Goal: Task Accomplishment & Management: Complete application form

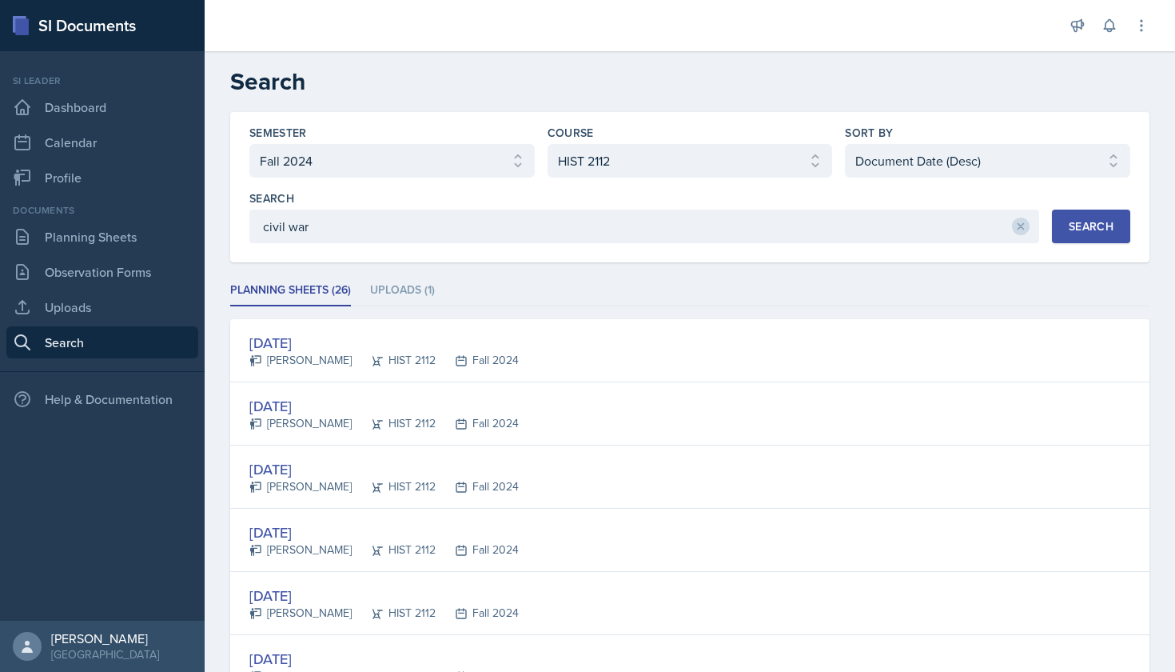
select select "a8ed5ca7-d3a3-44eb-ad59-ceca828f7d72"
select select "e03f2d5a-f3a5-4e0e-9167-550ff5b2876a"
select select "3"
click at [133, 239] on link "Planning Sheets" at bounding box center [102, 237] width 192 height 32
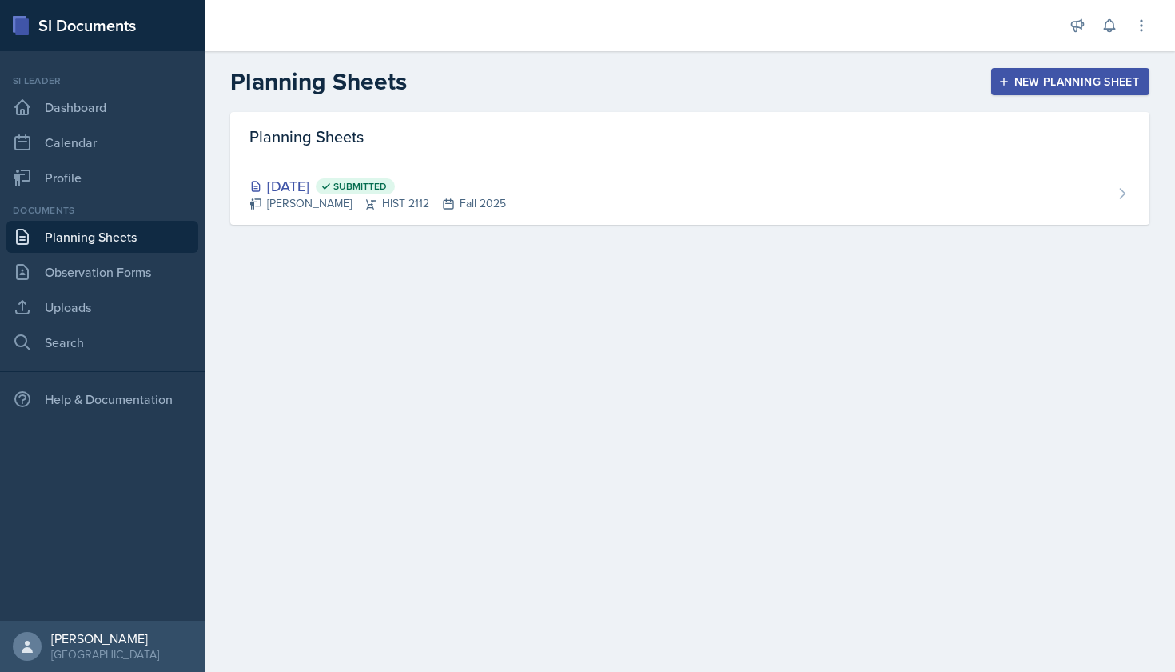
click at [1027, 88] on div "New Planning Sheet" at bounding box center [1071, 81] width 138 height 13
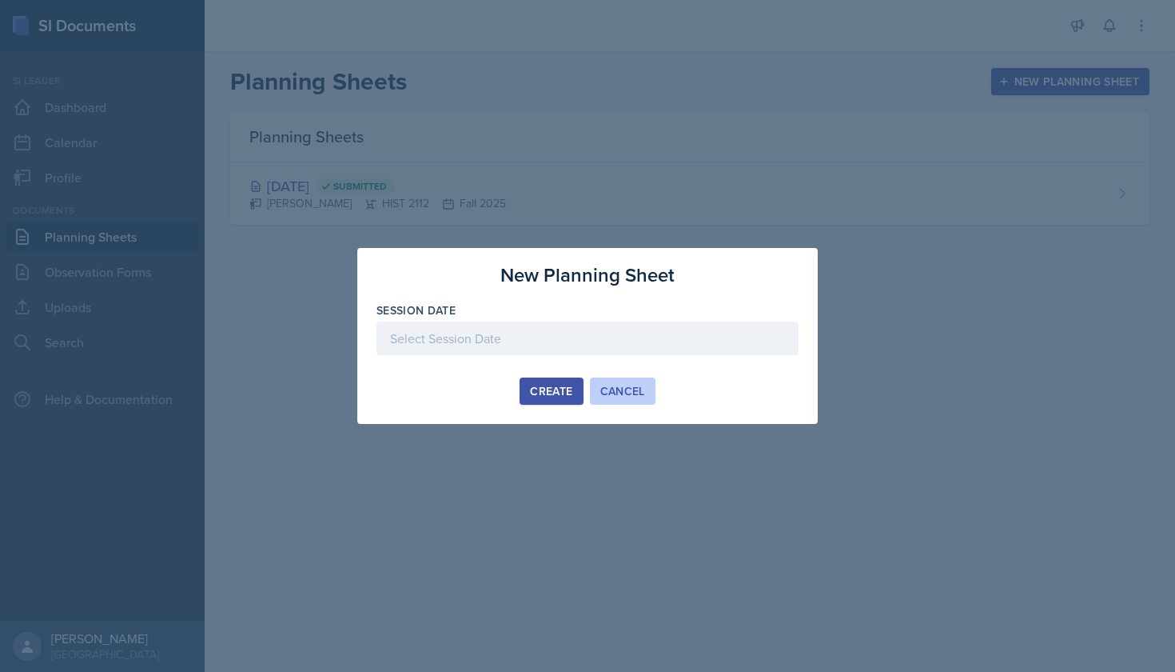
click at [605, 388] on div "Cancel" at bounding box center [622, 391] width 45 height 13
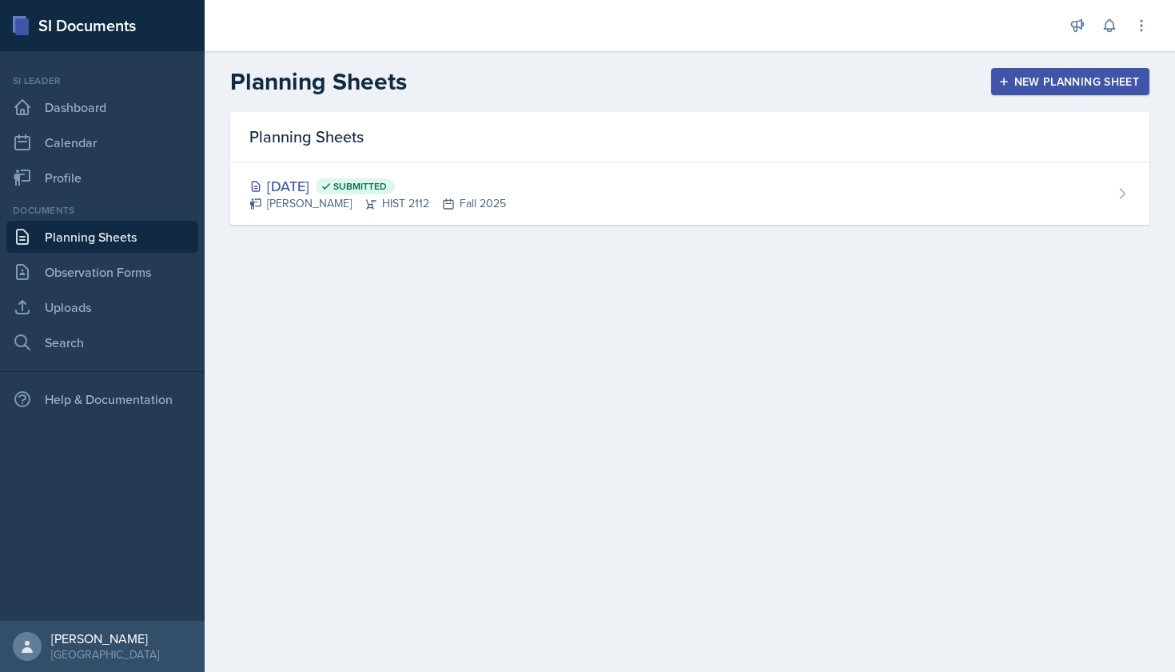
click at [1083, 72] on button "New Planning Sheet" at bounding box center [1070, 81] width 158 height 27
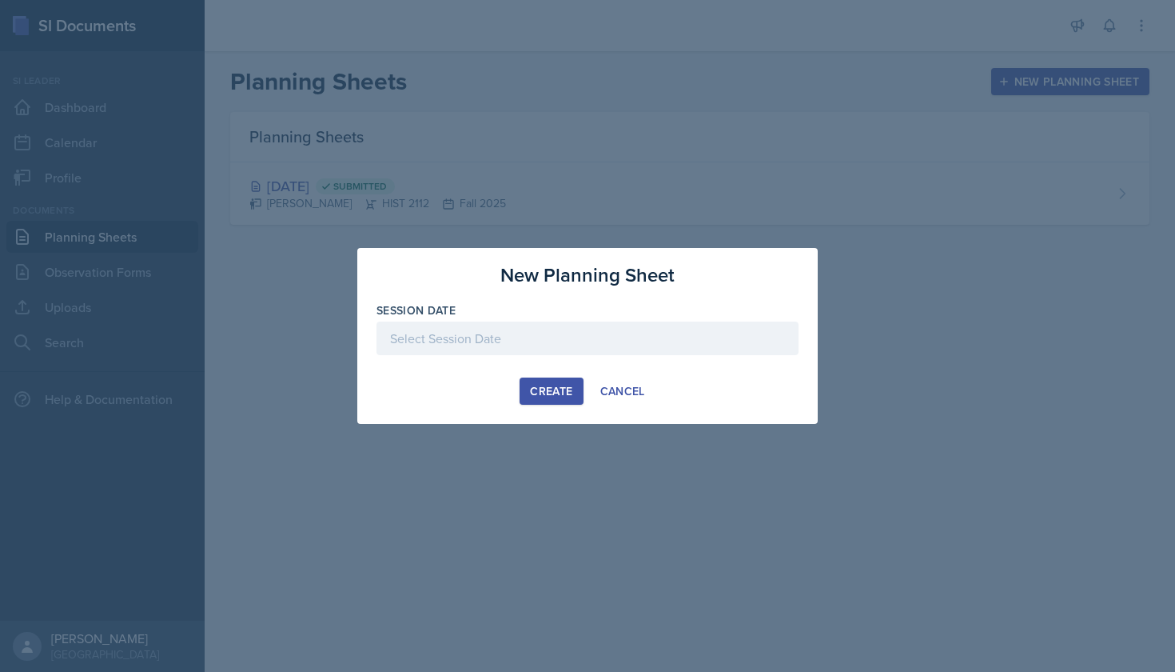
click at [594, 333] on div at bounding box center [588, 338] width 422 height 34
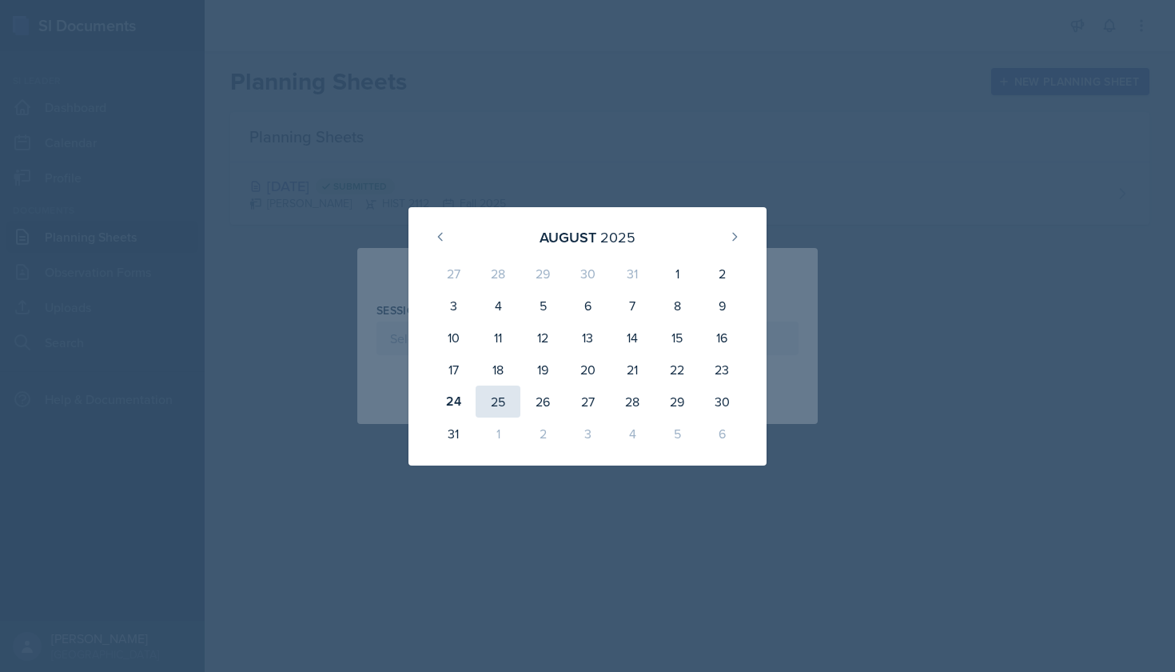
click at [496, 401] on div "25" at bounding box center [498, 401] width 45 height 32
type input "[DATE]"
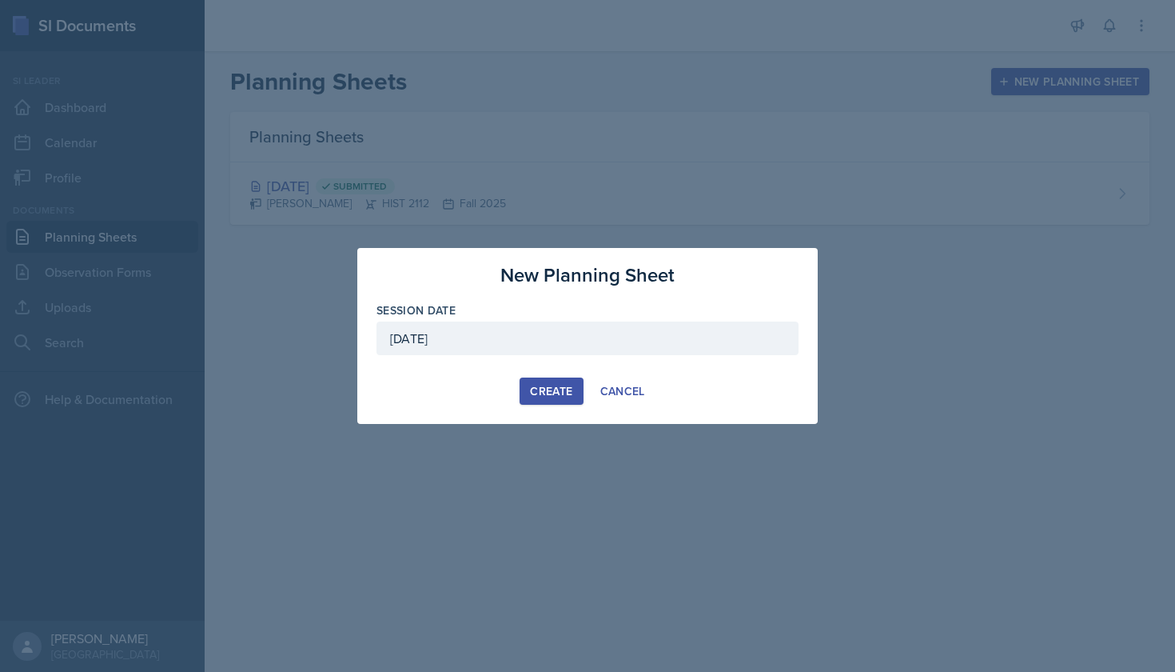
click at [552, 393] on div "Create" at bounding box center [551, 391] width 42 height 13
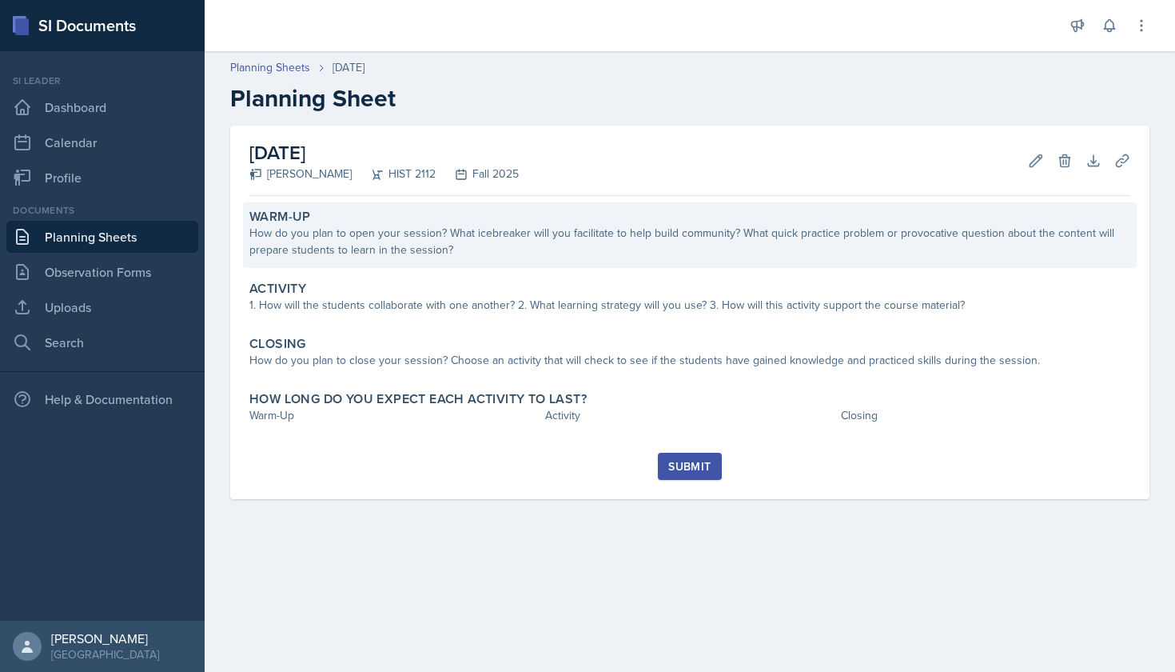
click at [358, 216] on div "Warm-Up" at bounding box center [689, 217] width 881 height 16
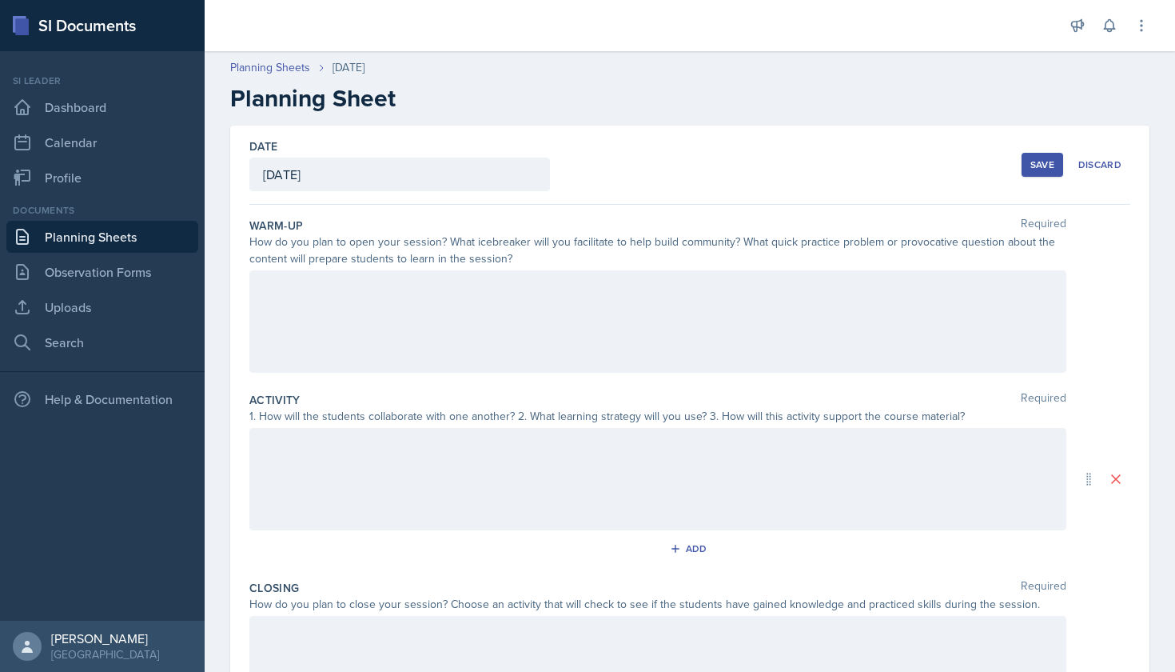
click at [381, 301] on div at bounding box center [657, 321] width 817 height 102
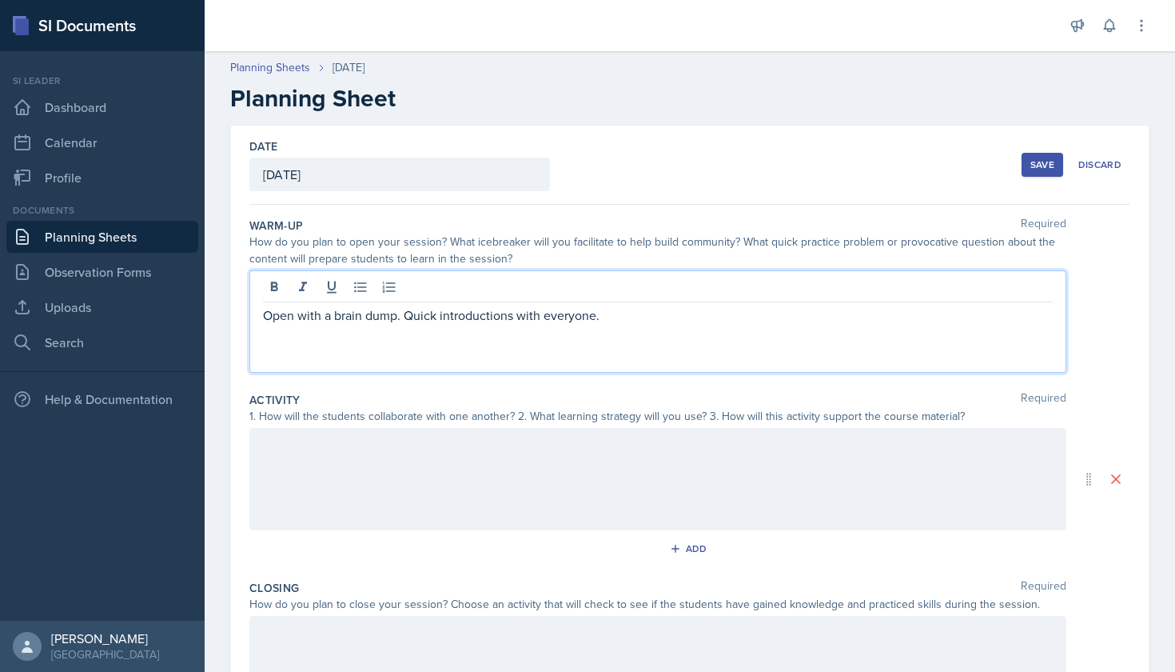
click at [413, 457] on div at bounding box center [657, 479] width 817 height 102
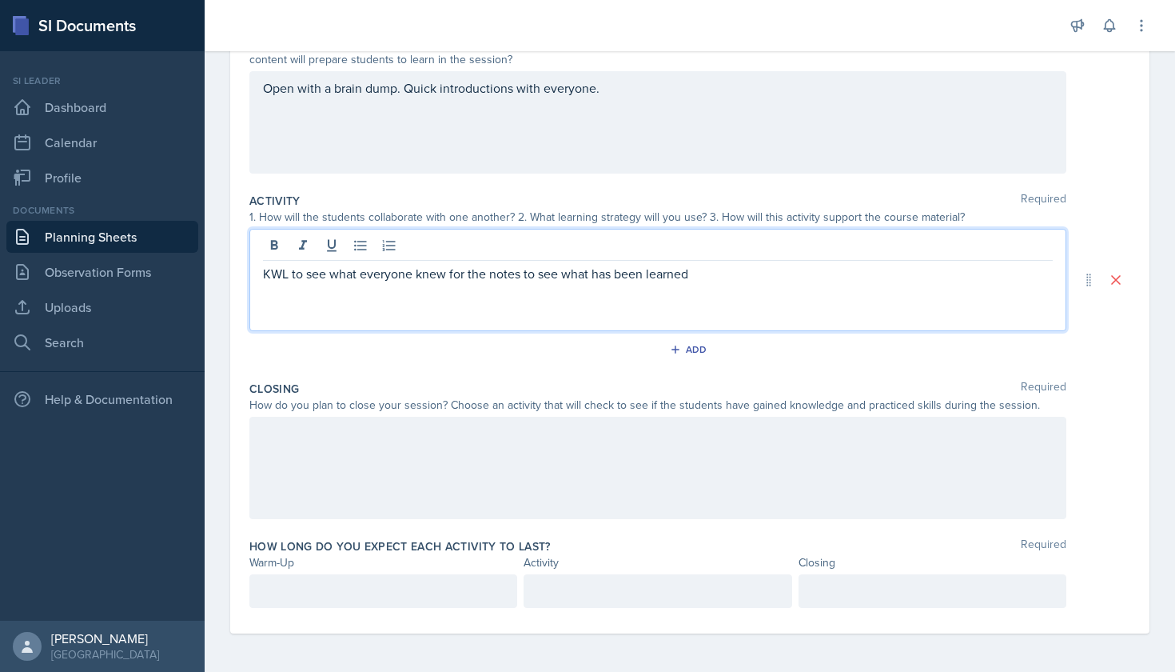
scroll to position [199, 0]
click at [389, 457] on div at bounding box center [657, 468] width 817 height 102
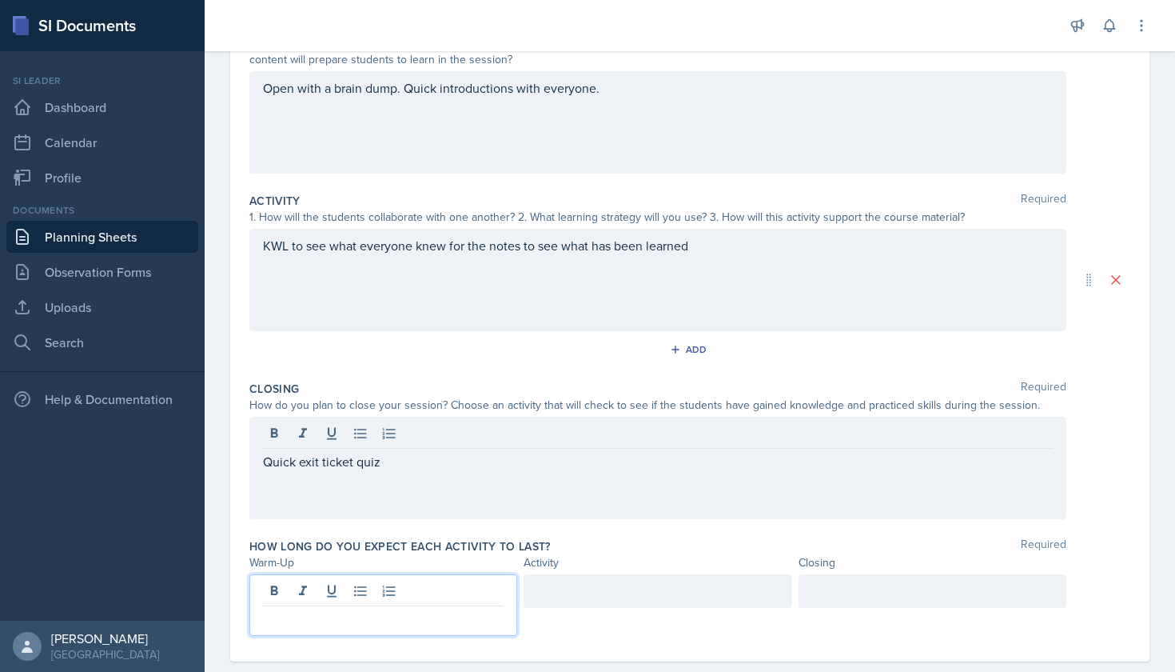
click at [361, 583] on div at bounding box center [383, 605] width 268 height 62
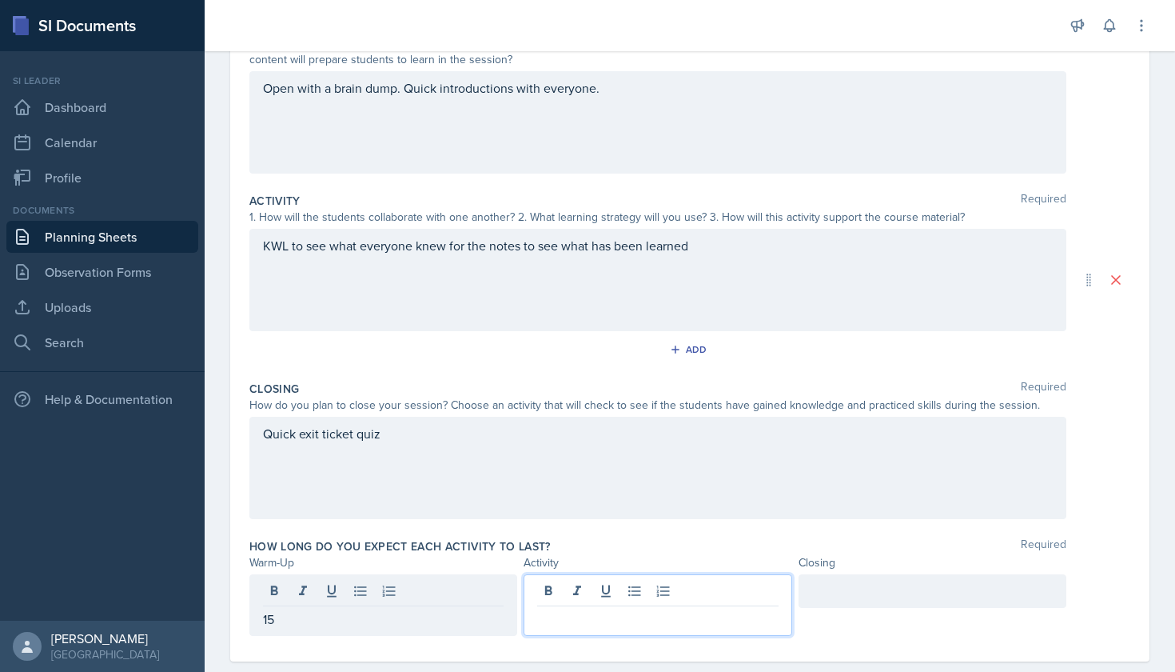
click at [652, 588] on div at bounding box center [658, 605] width 268 height 62
click at [888, 591] on div at bounding box center [933, 591] width 268 height 34
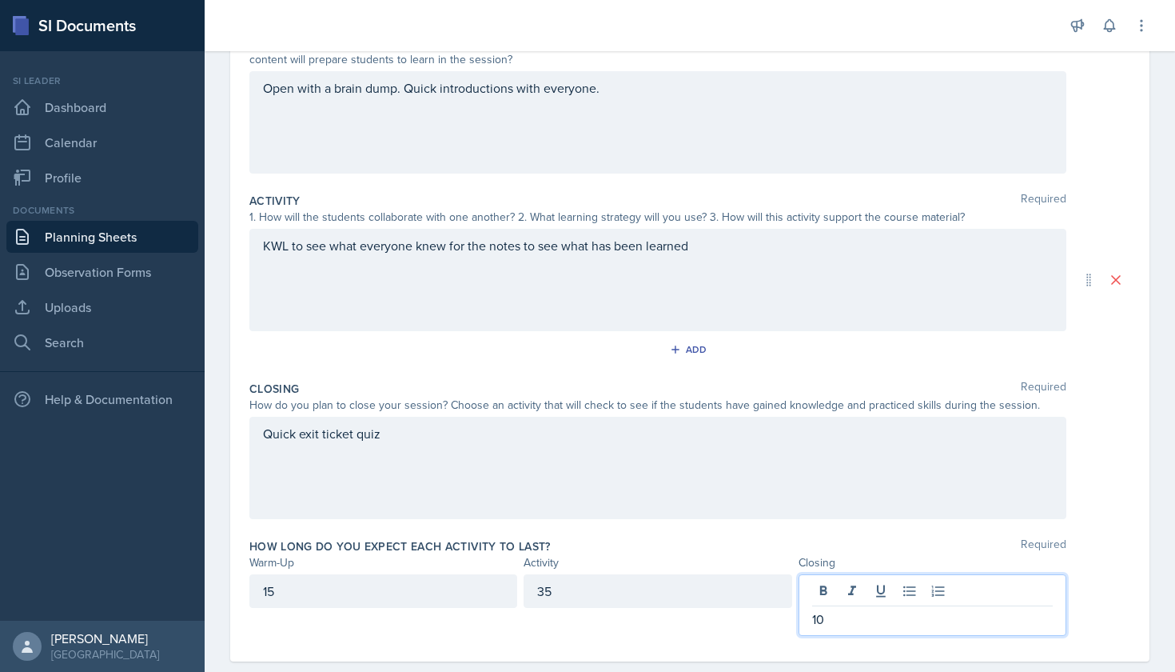
click at [1103, 556] on div "Warm-Up Activity Closing" at bounding box center [689, 562] width 881 height 17
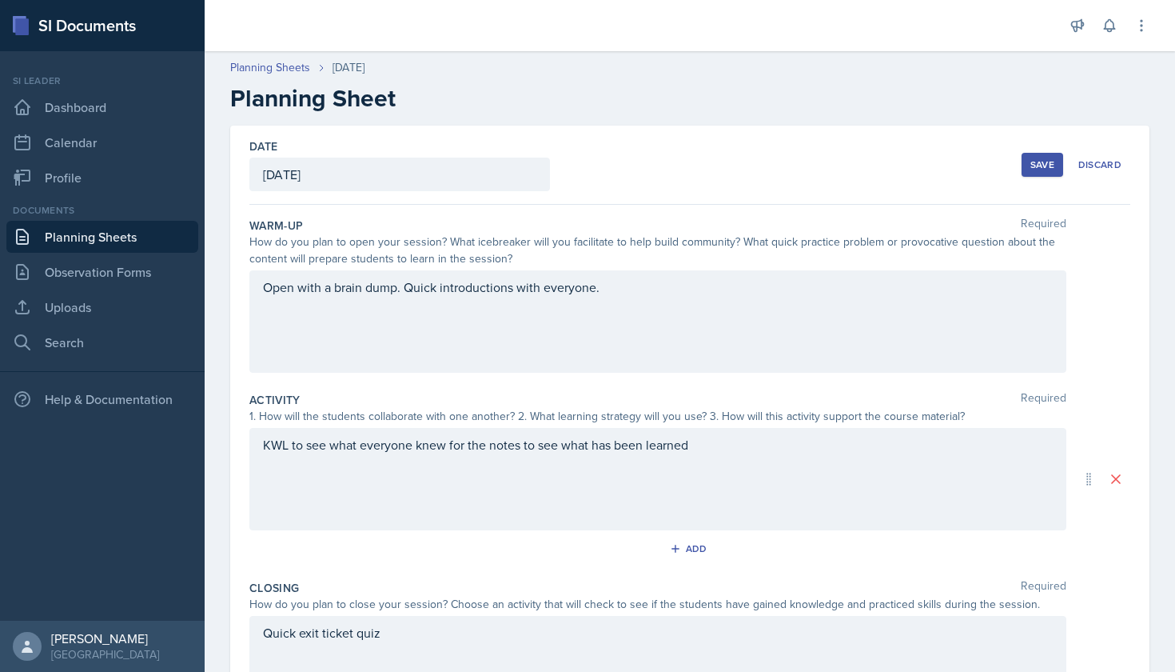
scroll to position [0, 0]
click at [1051, 170] on div "Save" at bounding box center [1043, 164] width 24 height 13
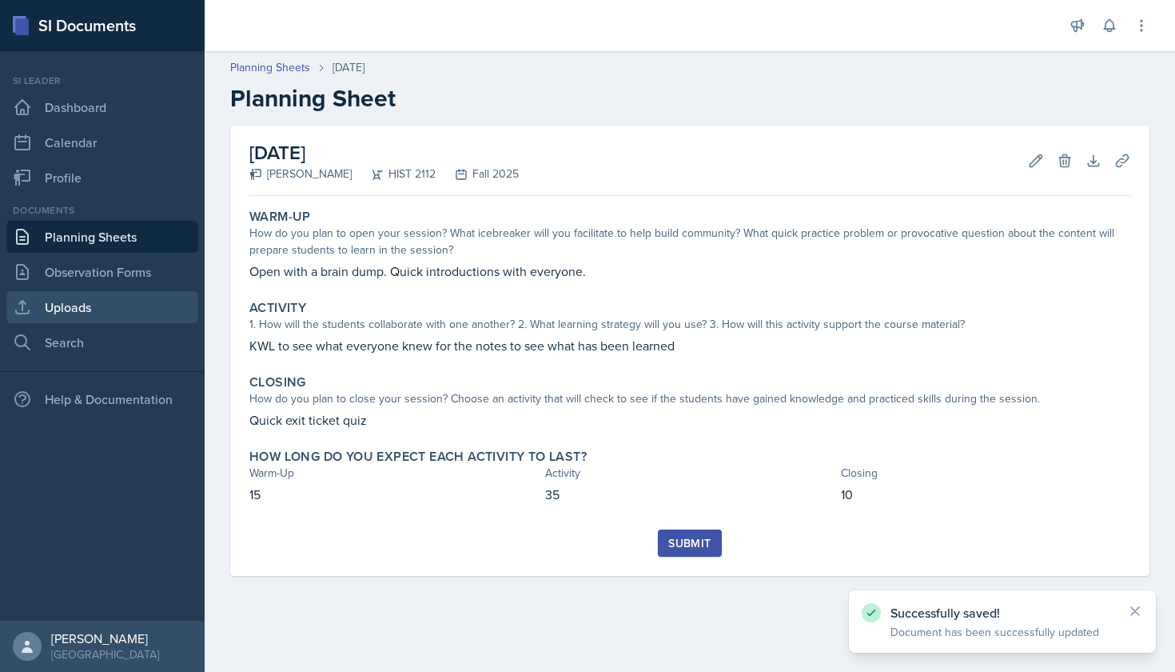
click at [124, 305] on link "Uploads" at bounding box center [102, 307] width 192 height 32
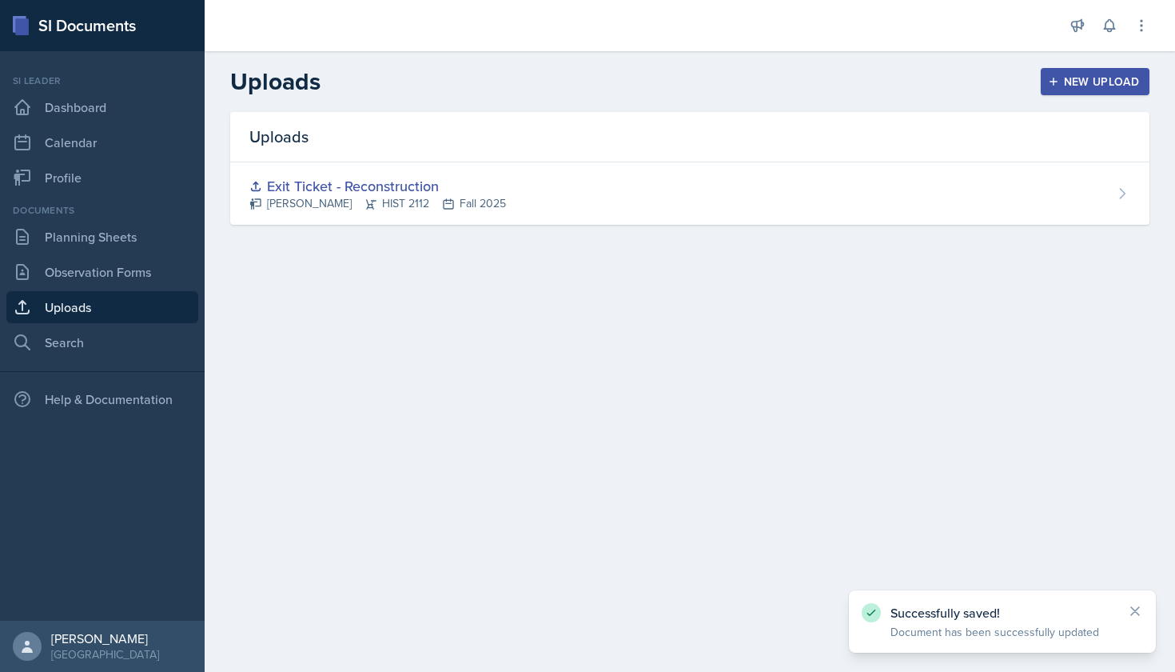
click at [130, 254] on div "Documents Planning Sheets Observation Forms Uploads Search" at bounding box center [102, 280] width 192 height 155
click at [134, 245] on link "Planning Sheets" at bounding box center [102, 237] width 192 height 32
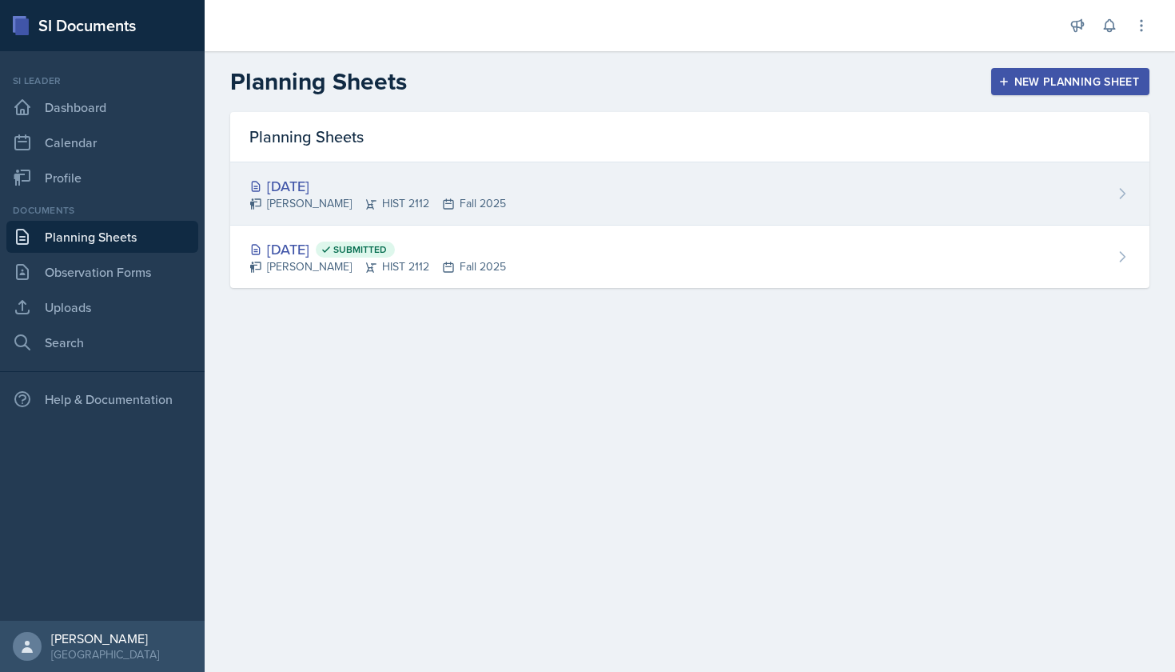
click at [533, 187] on div "[DATE] [PERSON_NAME] HIST 2112 Fall 2025" at bounding box center [690, 193] width 920 height 63
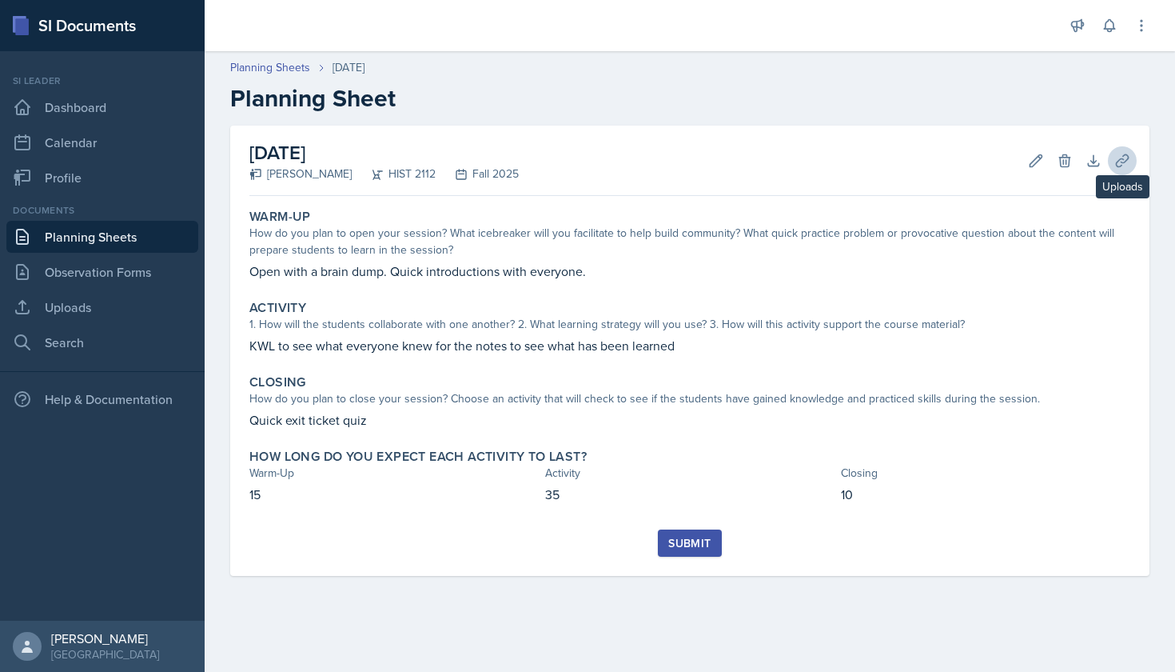
click at [1118, 153] on icon at bounding box center [1123, 161] width 16 height 16
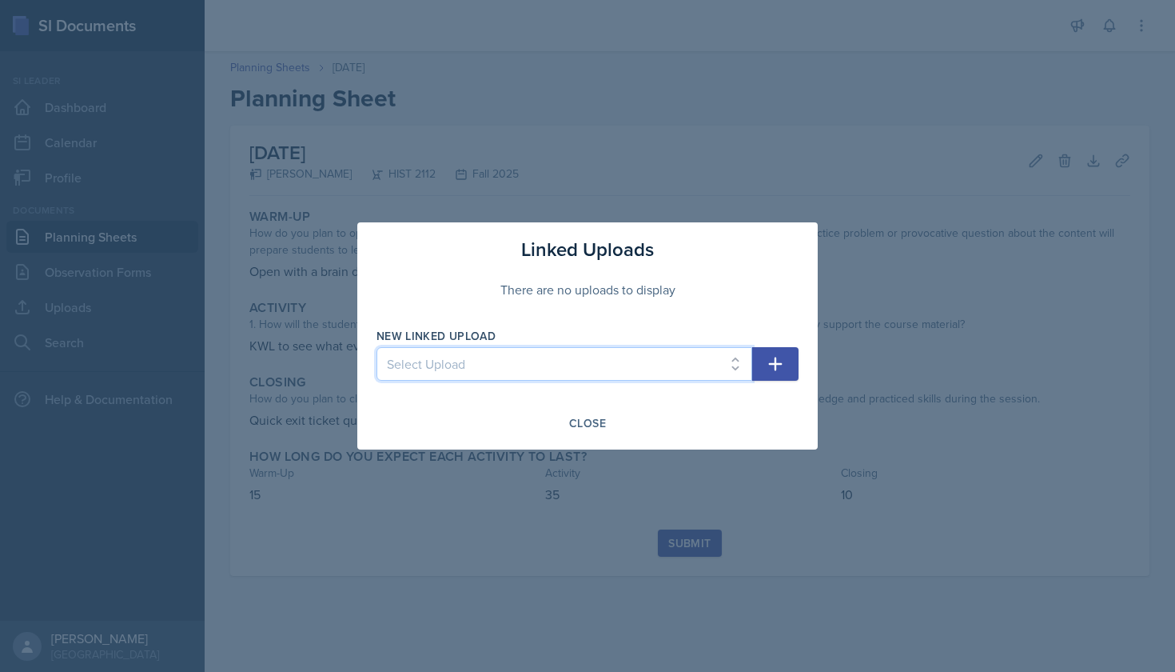
select select "e868de0a-7d6c-4feb-b0f6-ef899cdf4bd9"
click at [774, 363] on icon "button" at bounding box center [776, 364] width 14 height 14
select select
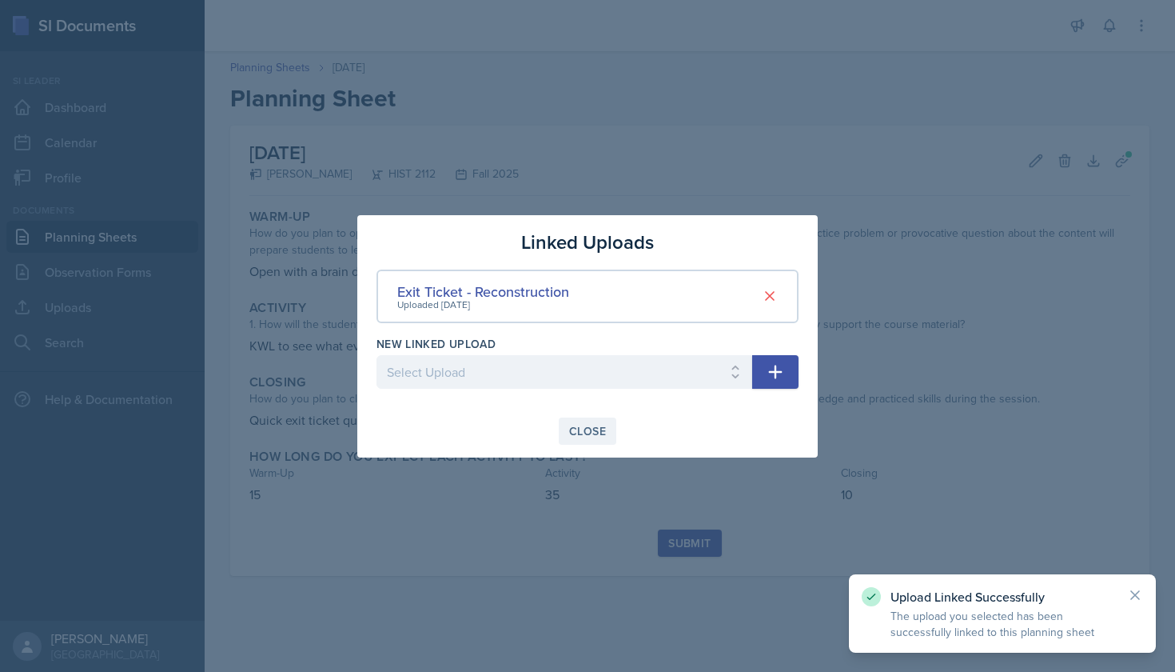
click at [576, 431] on div "Close" at bounding box center [587, 431] width 37 height 13
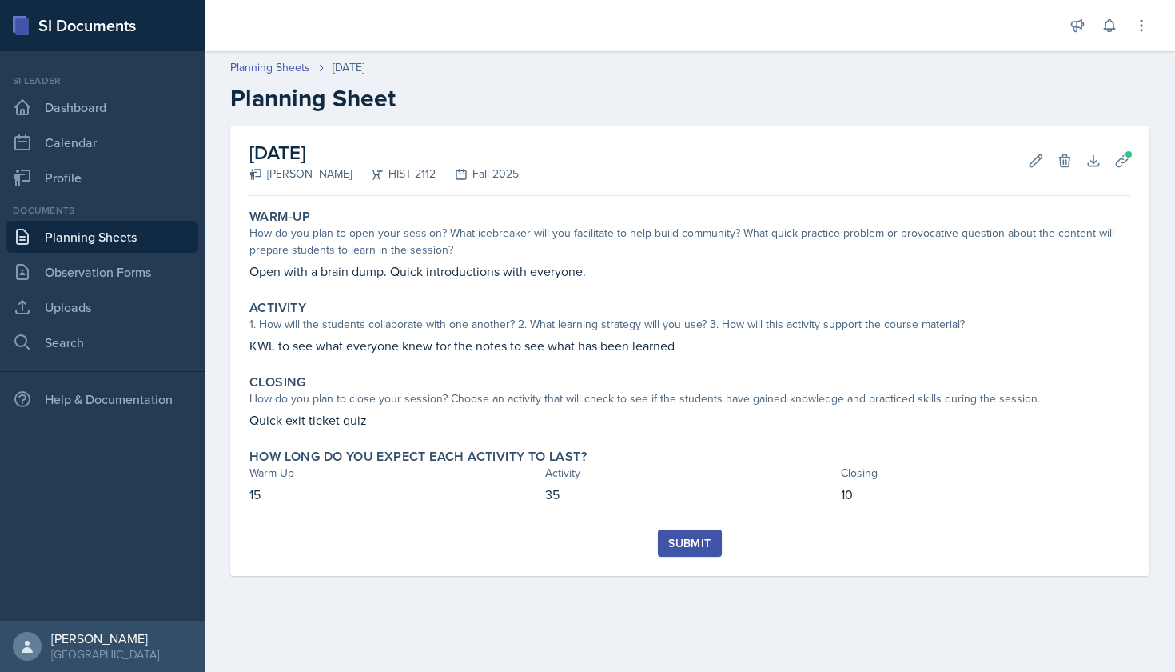
click at [680, 537] on div "Submit" at bounding box center [689, 543] width 42 height 13
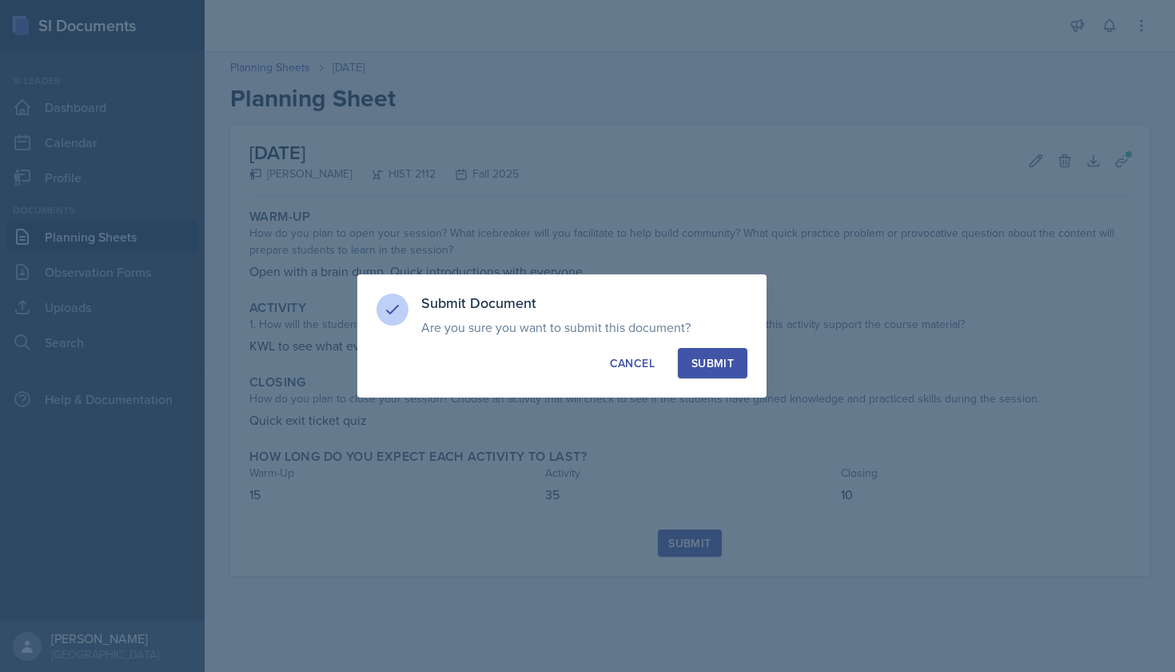
click at [714, 363] on div "Submit" at bounding box center [713, 363] width 42 height 16
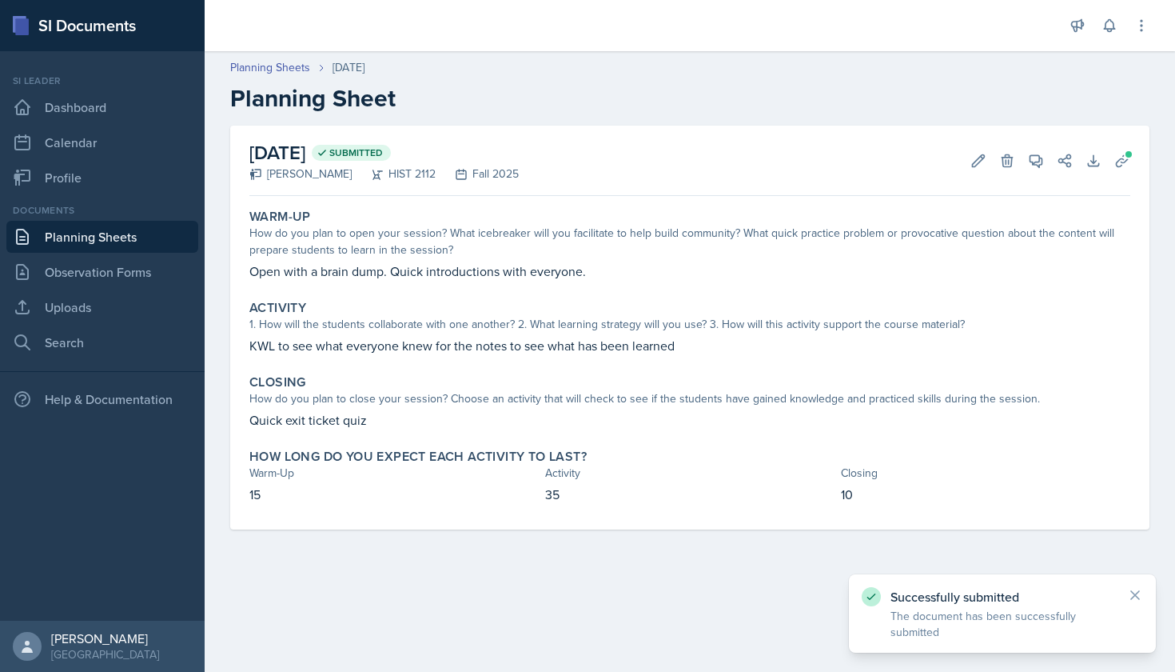
click at [135, 241] on link "Planning Sheets" at bounding box center [102, 237] width 192 height 32
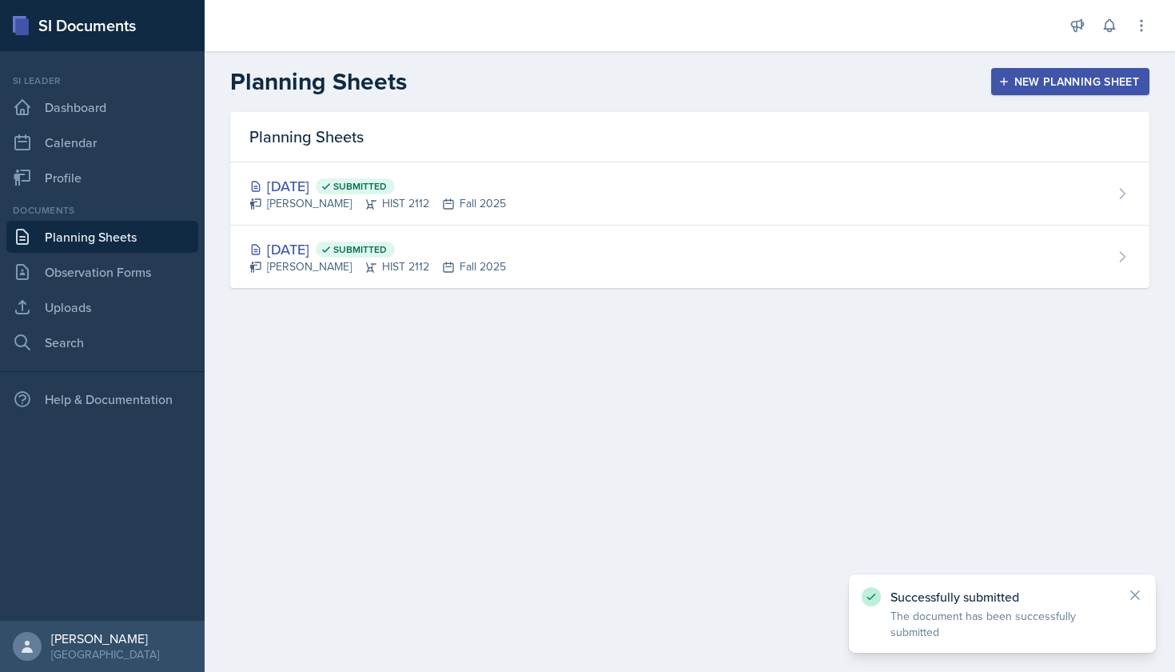
click at [1008, 86] on icon "button" at bounding box center [1004, 81] width 11 height 11
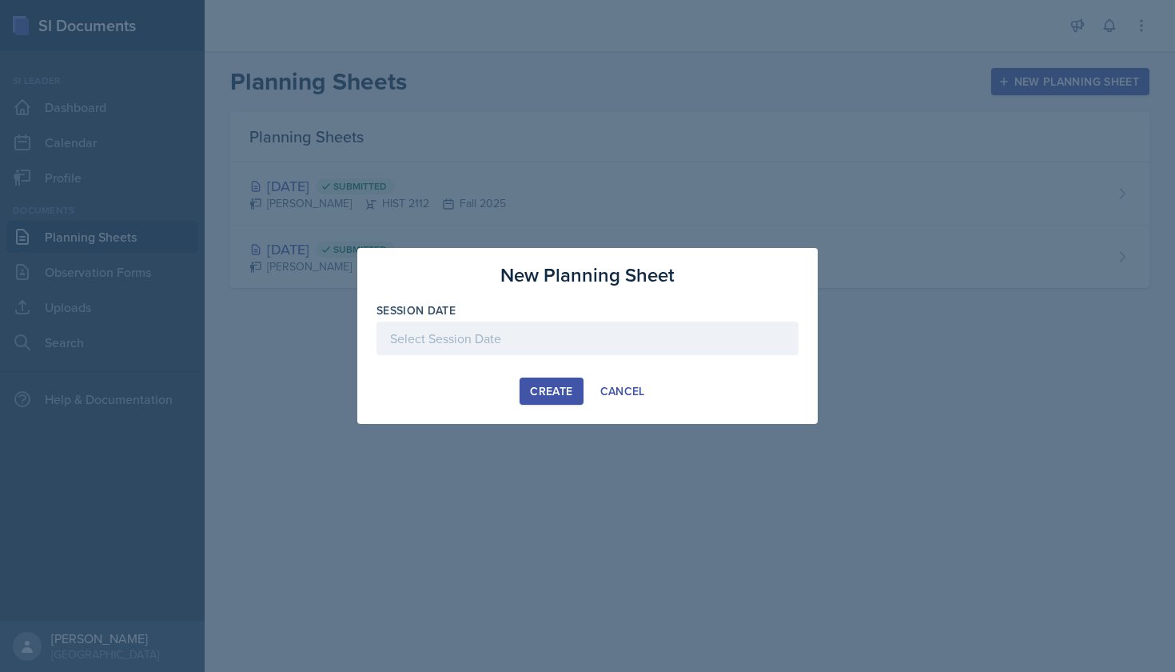
click at [542, 341] on div at bounding box center [588, 338] width 422 height 34
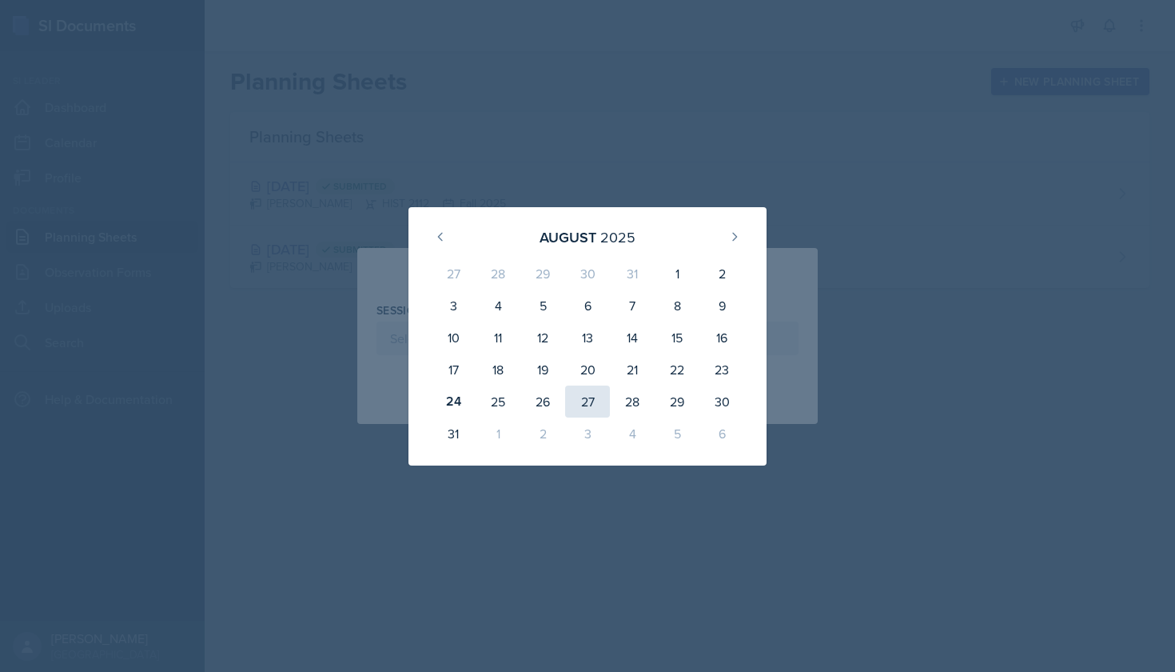
click at [588, 399] on div "27" at bounding box center [587, 401] width 45 height 32
type input "[DATE]"
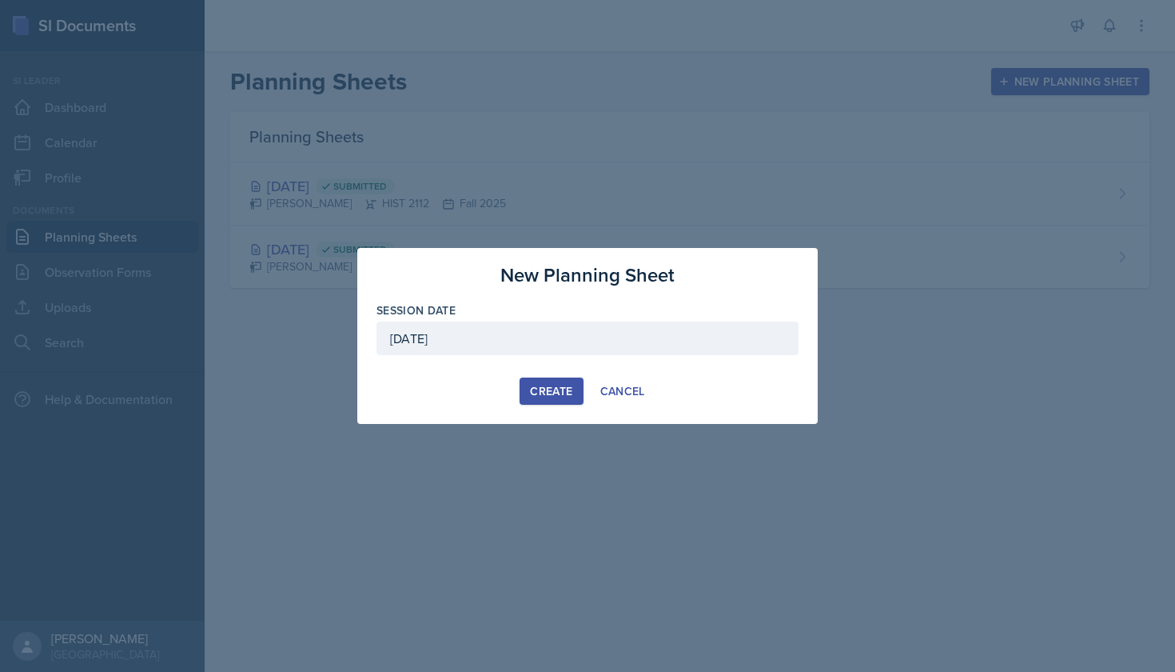
click at [556, 391] on div "Create" at bounding box center [551, 391] width 42 height 13
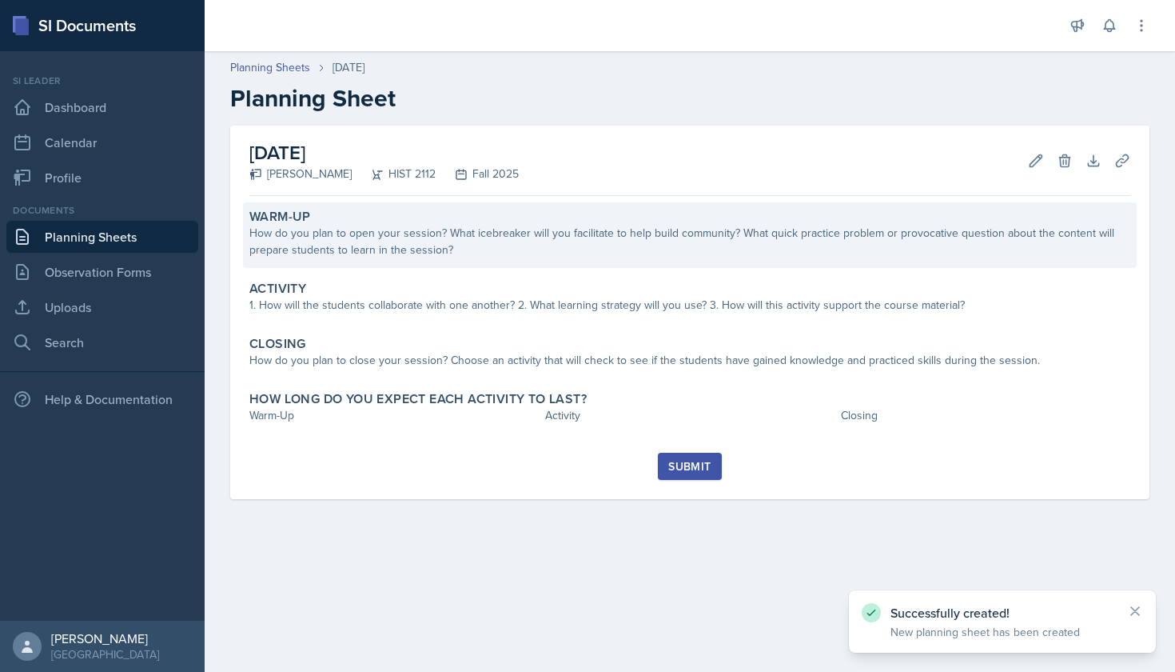
click at [590, 229] on div "How do you plan to open your session? What icebreaker will you facilitate to he…" at bounding box center [689, 242] width 881 height 34
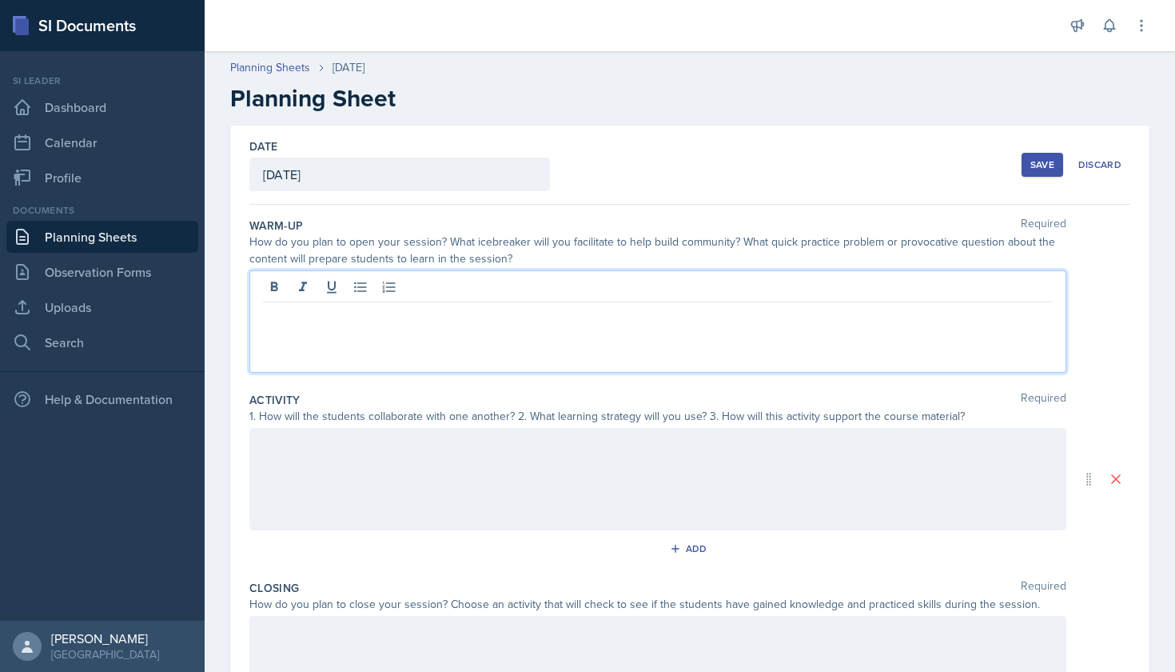
click at [560, 289] on div at bounding box center [657, 321] width 817 height 102
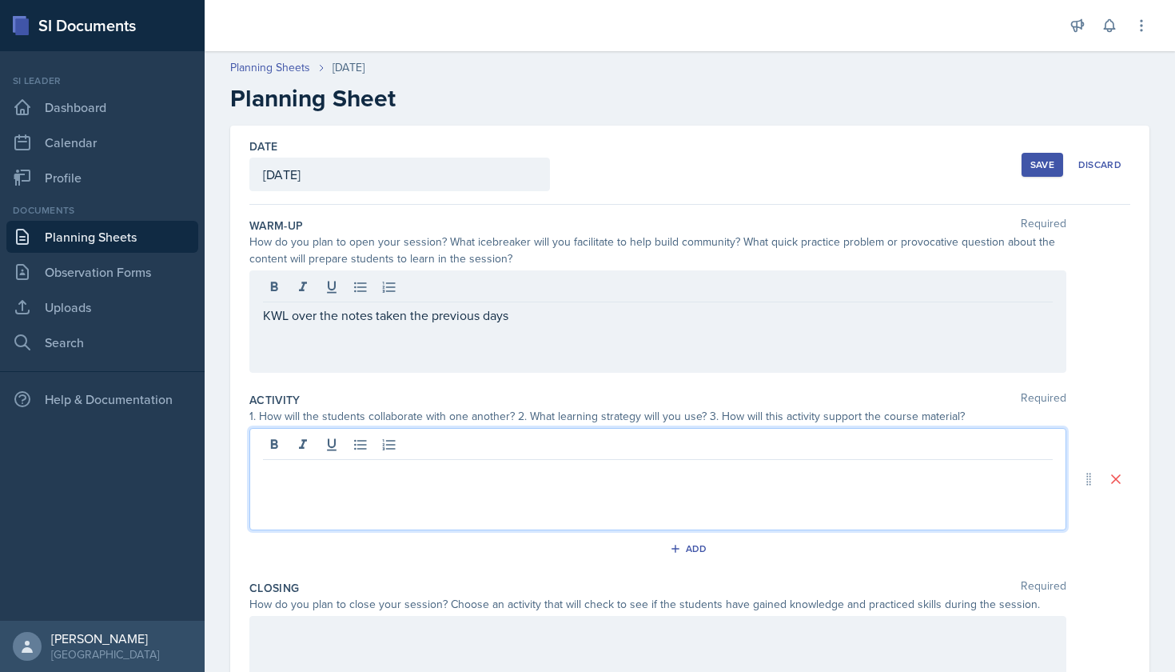
click at [485, 445] on div at bounding box center [657, 479] width 817 height 102
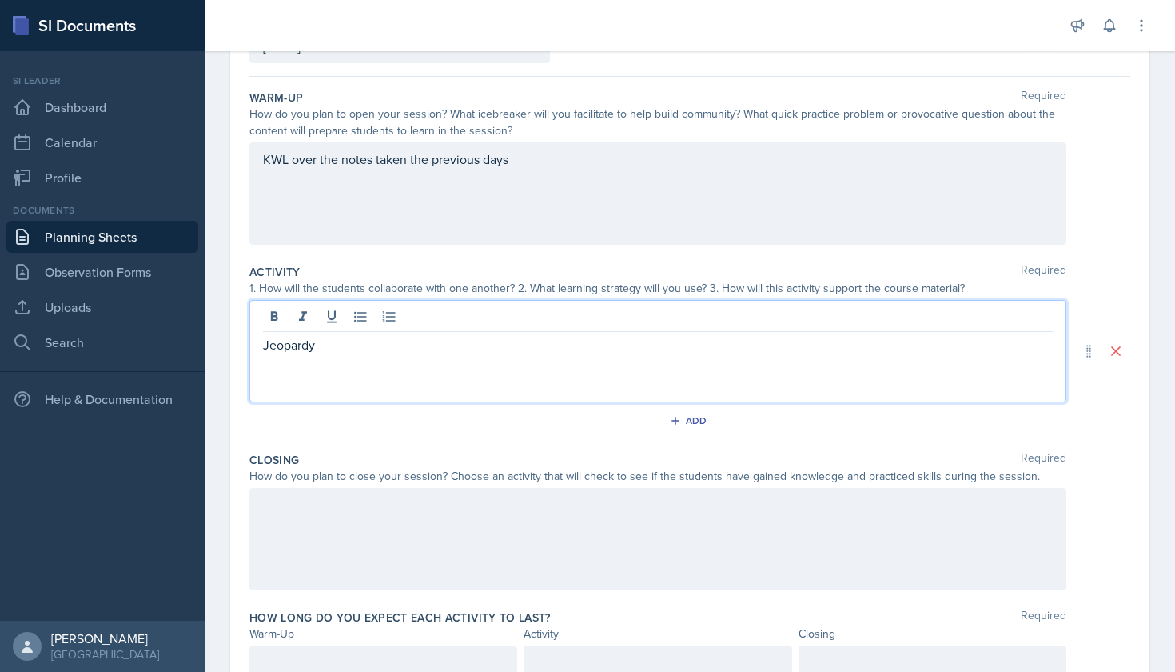
scroll to position [129, 0]
click at [487, 518] on div at bounding box center [657, 538] width 817 height 102
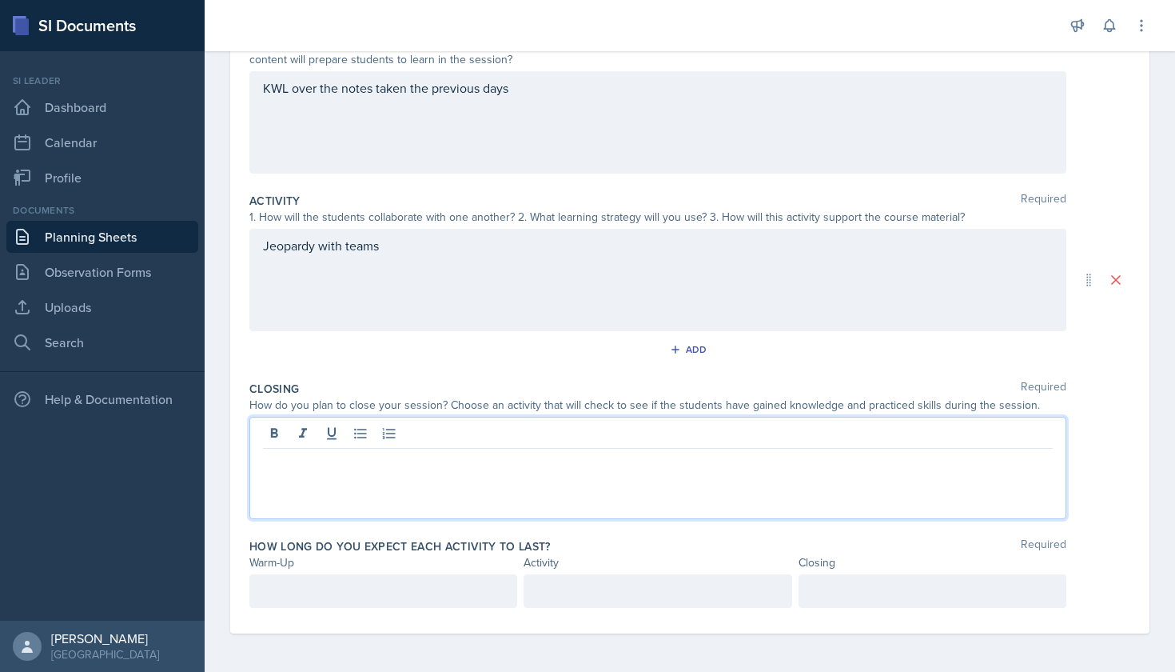
scroll to position [199, 0]
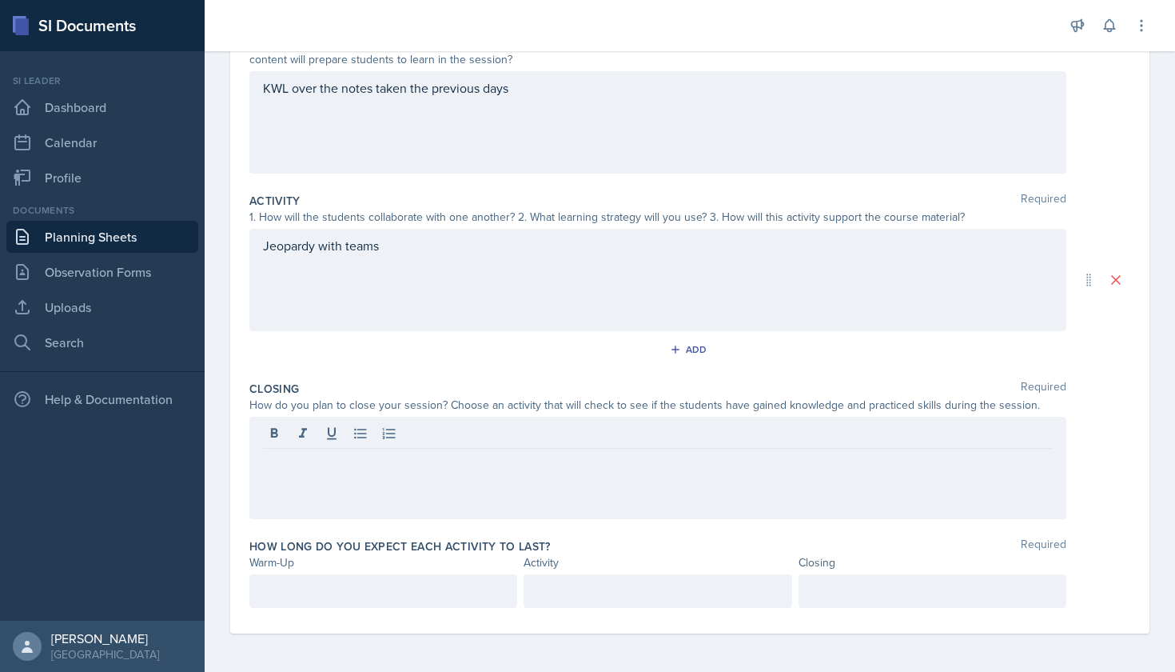
click at [433, 579] on div at bounding box center [383, 591] width 268 height 34
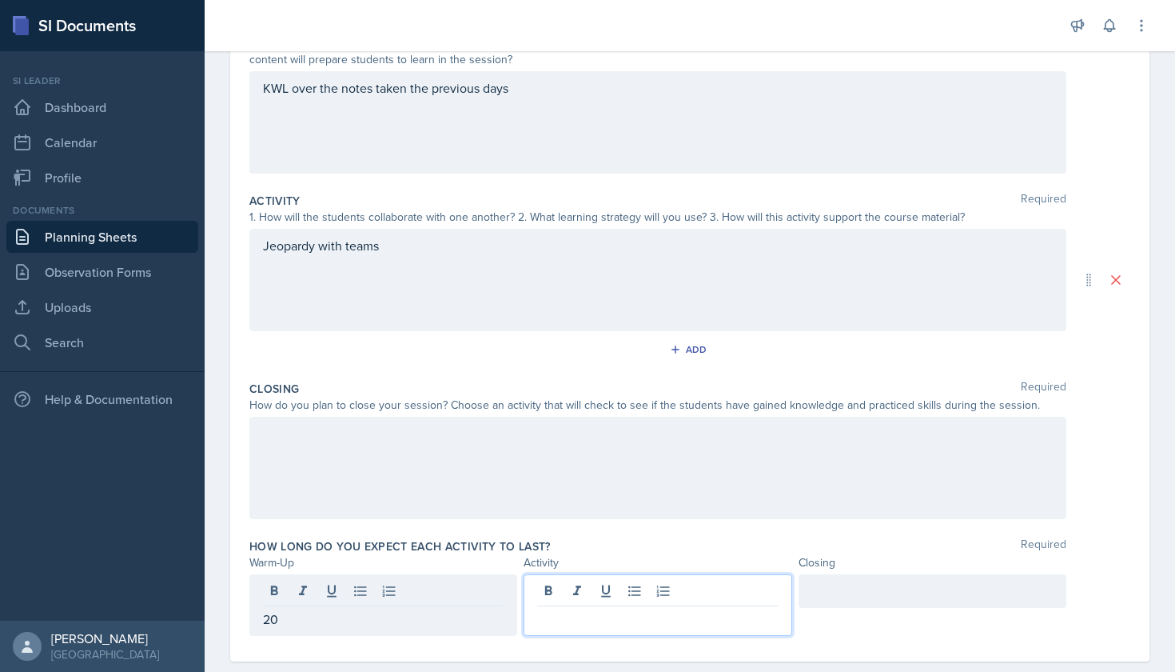
click at [550, 588] on div at bounding box center [658, 605] width 268 height 62
click at [830, 590] on div at bounding box center [933, 591] width 268 height 34
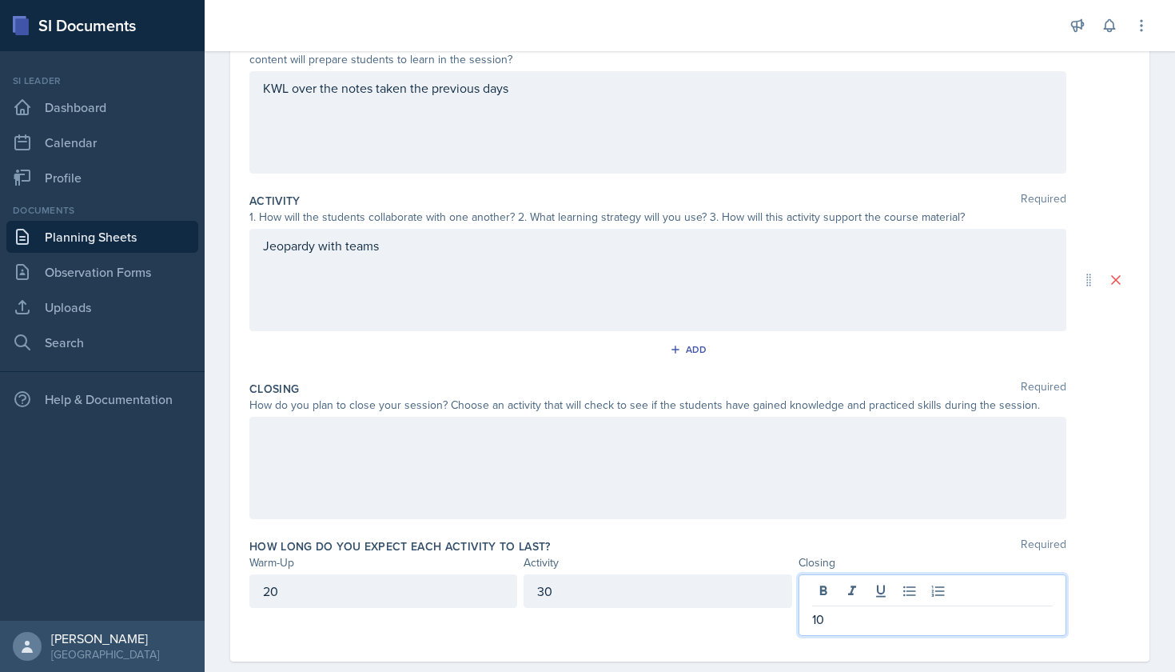
click at [1105, 537] on div "How long do you expect each activity to last? Required Warm-Up Activity Closing…" at bounding box center [689, 590] width 881 height 117
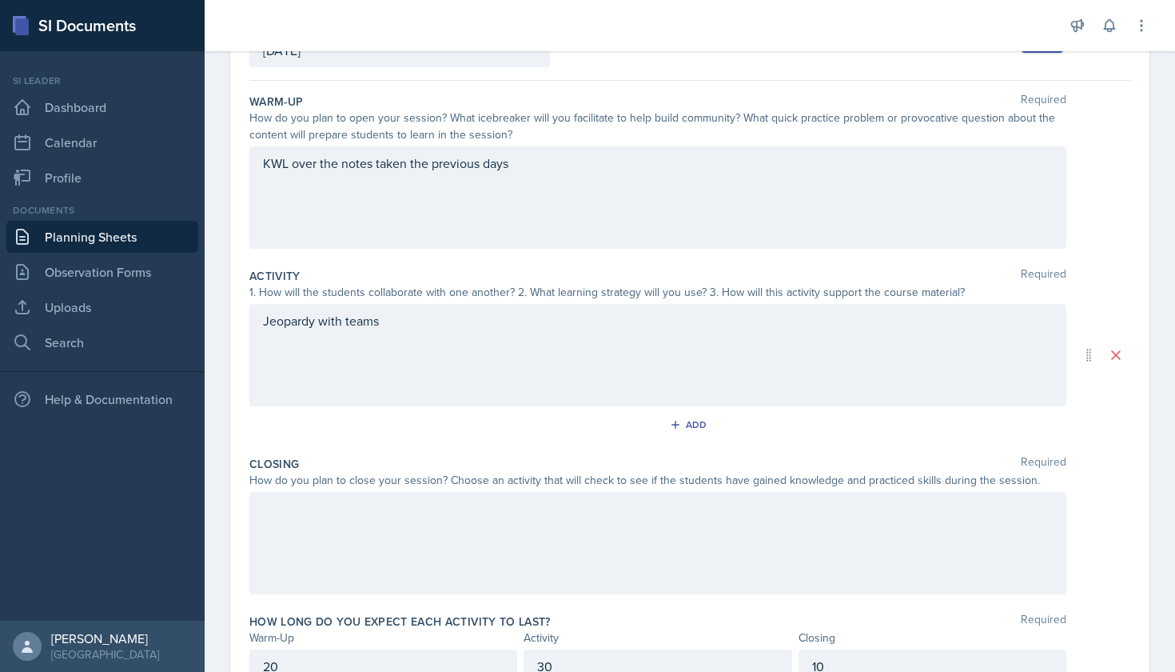
scroll to position [114, 0]
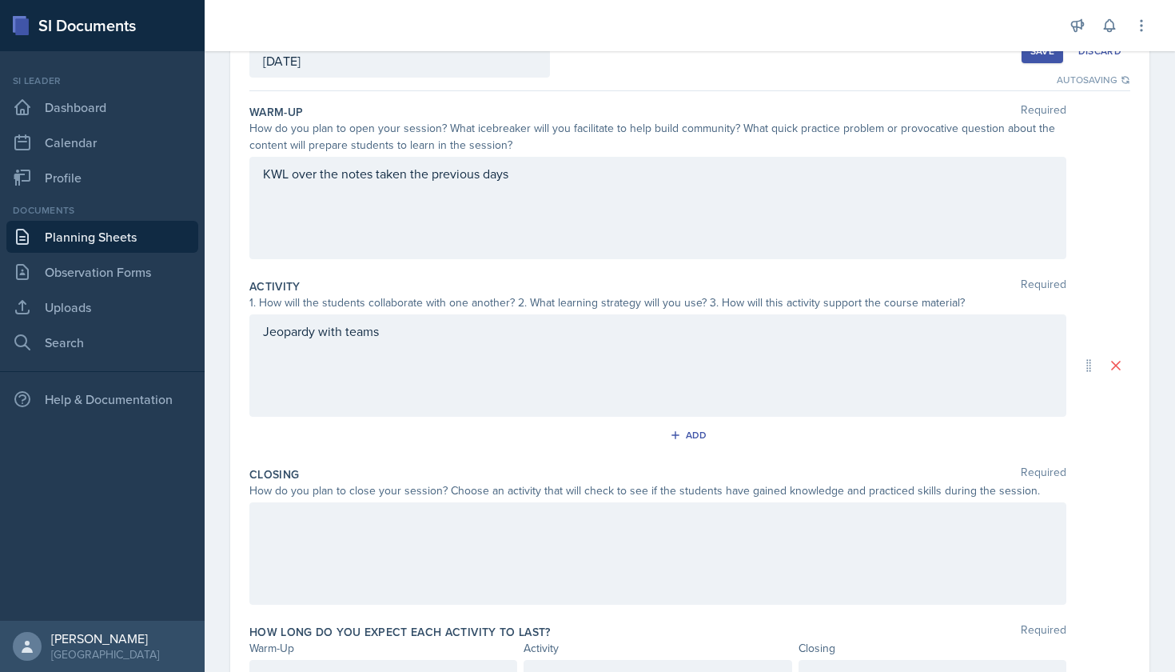
click at [533, 336] on div "Jeopardy with teams" at bounding box center [657, 365] width 817 height 102
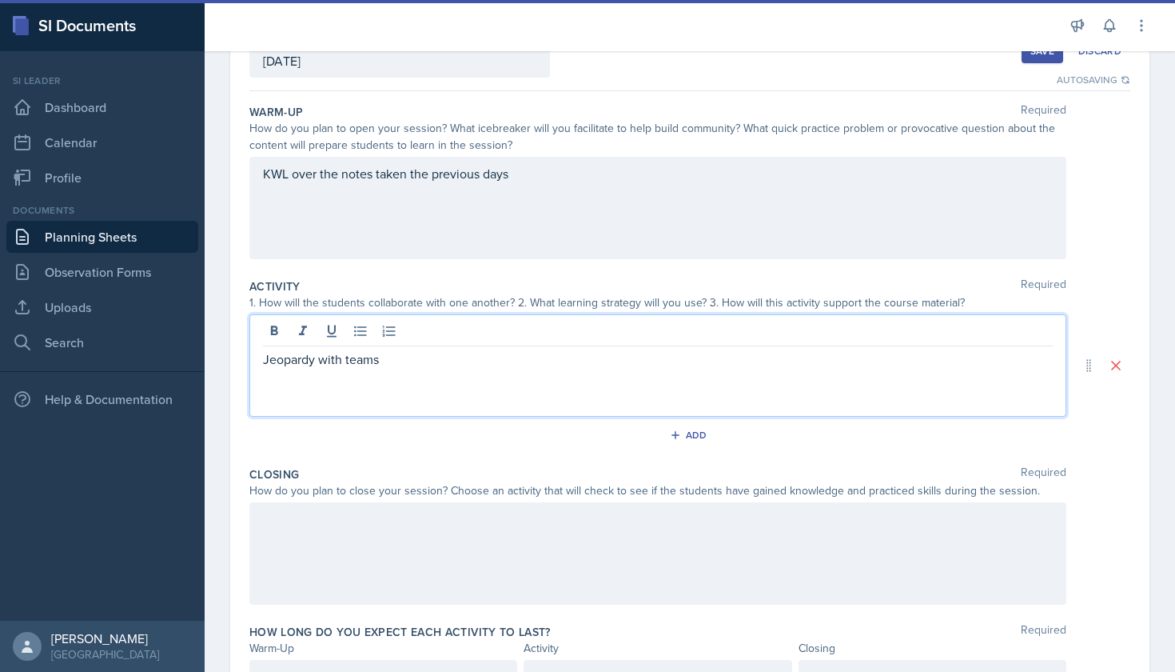
click at [523, 356] on p "Jeopardy with teams" at bounding box center [658, 358] width 790 height 19
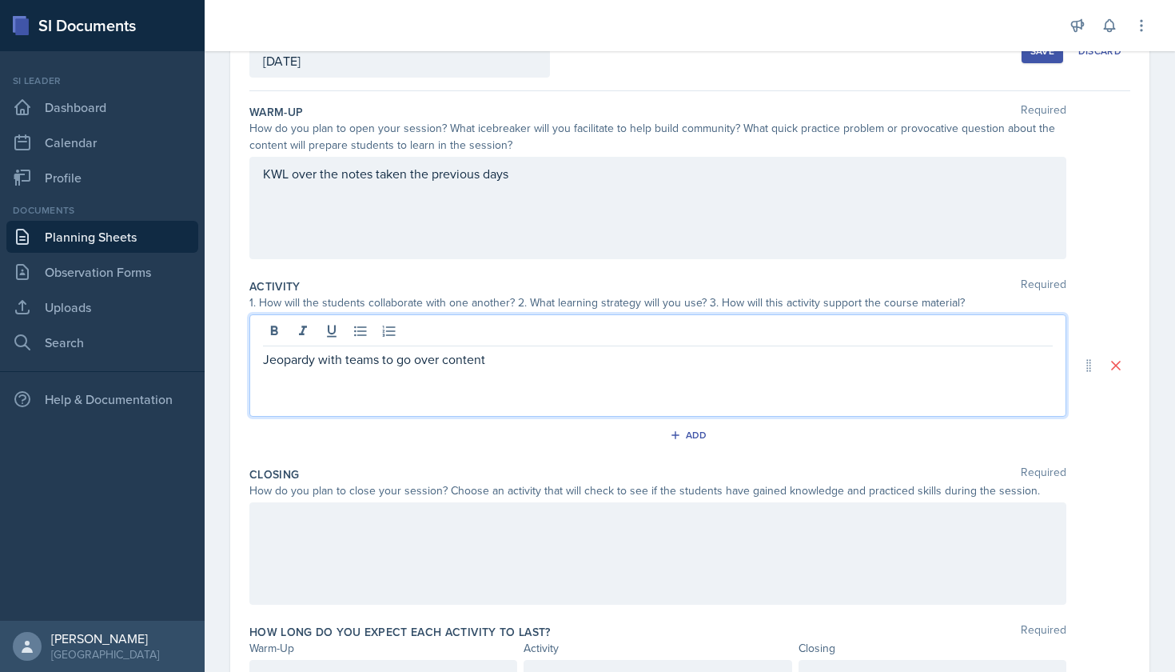
click at [460, 517] on div at bounding box center [657, 553] width 817 height 102
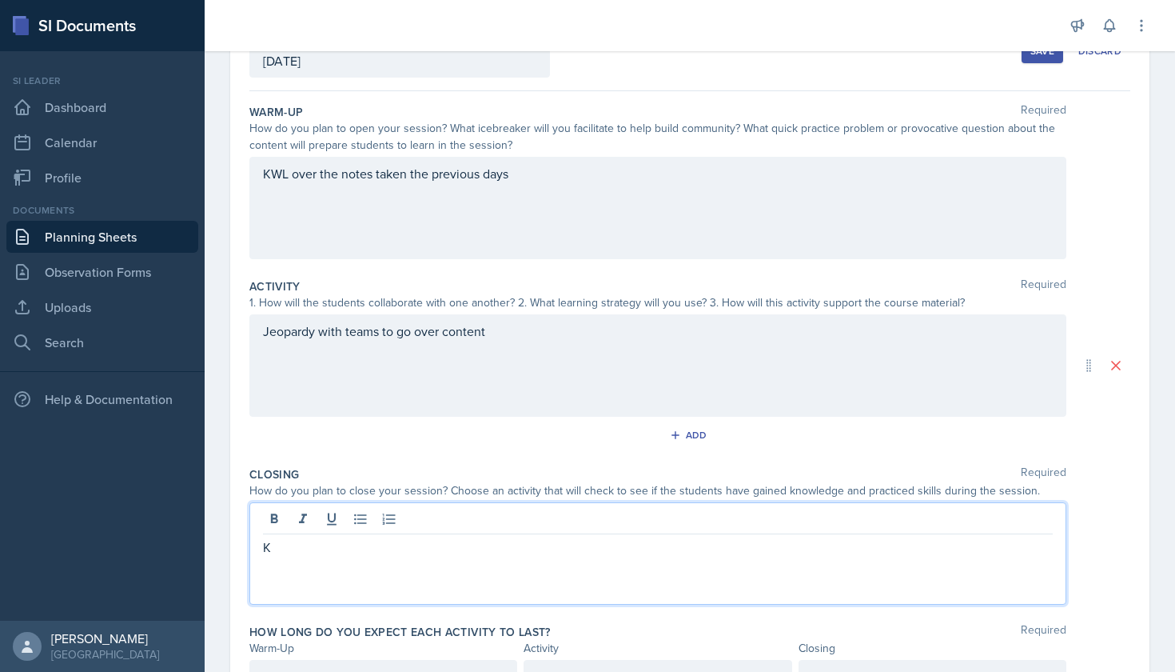
click at [311, 333] on div "Jeopardy with teams to go over content" at bounding box center [657, 365] width 817 height 102
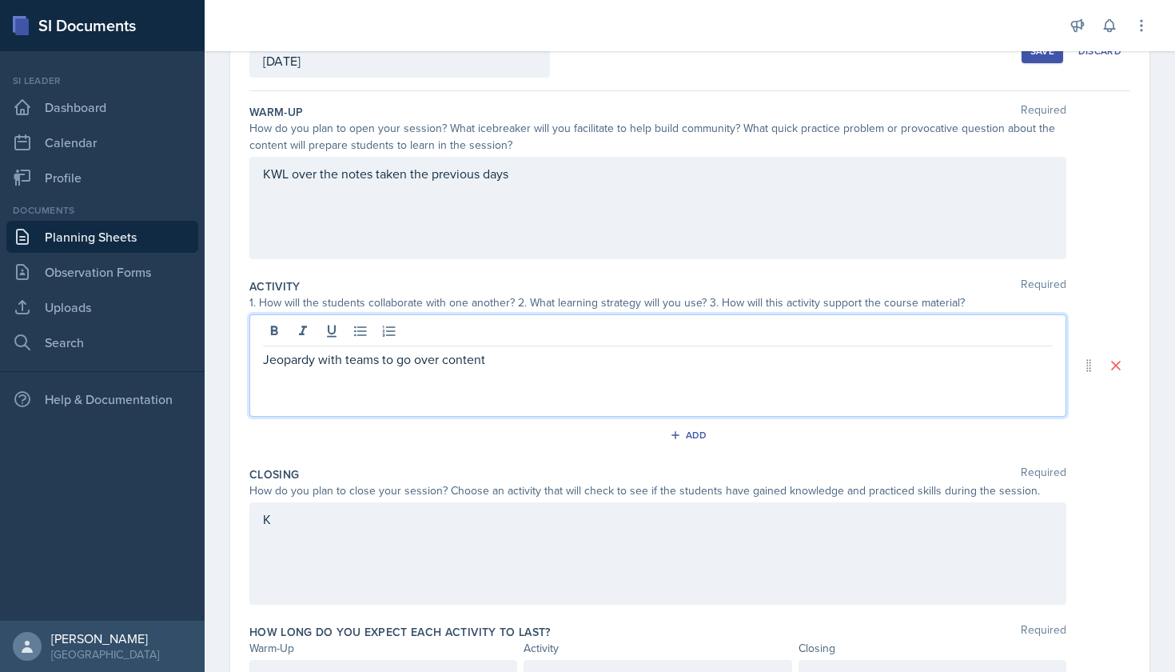
drag, startPoint x: 498, startPoint y: 367, endPoint x: 237, endPoint y: 369, distance: 260.7
click at [237, 369] on div "Date [DATE] [DATE] 27 28 29 30 31 1 2 3 4 5 6 7 8 9 10 11 12 13 14 15 16 17 18 …" at bounding box center [690, 365] width 920 height 707
click at [314, 526] on div "K" at bounding box center [657, 553] width 817 height 102
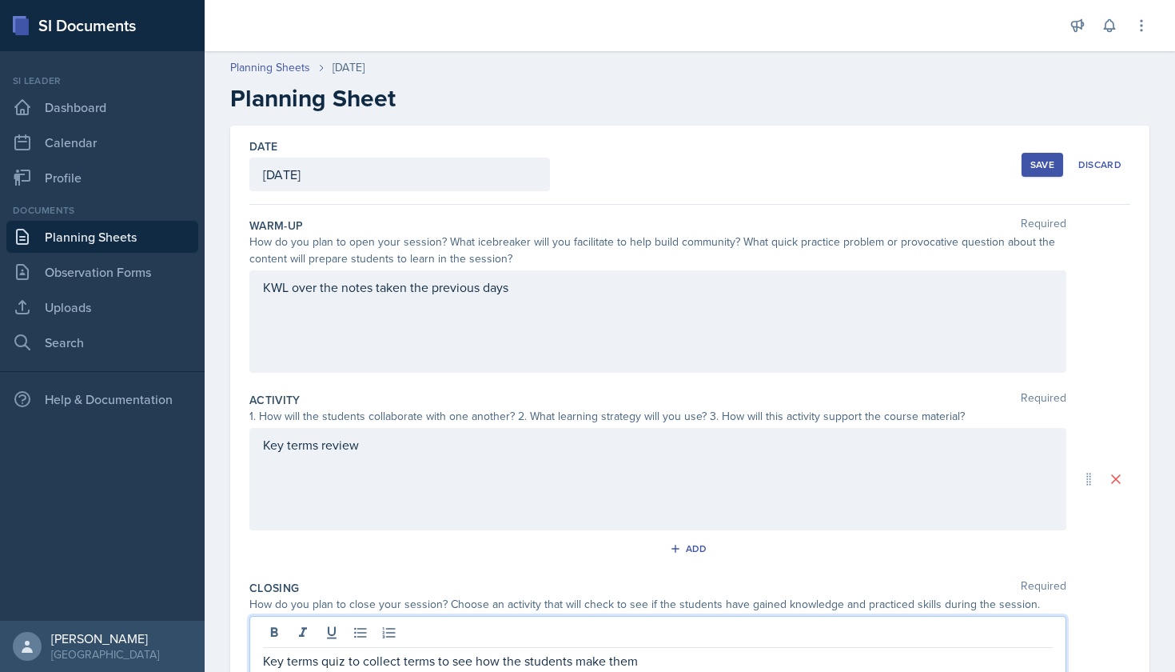
scroll to position [0, 0]
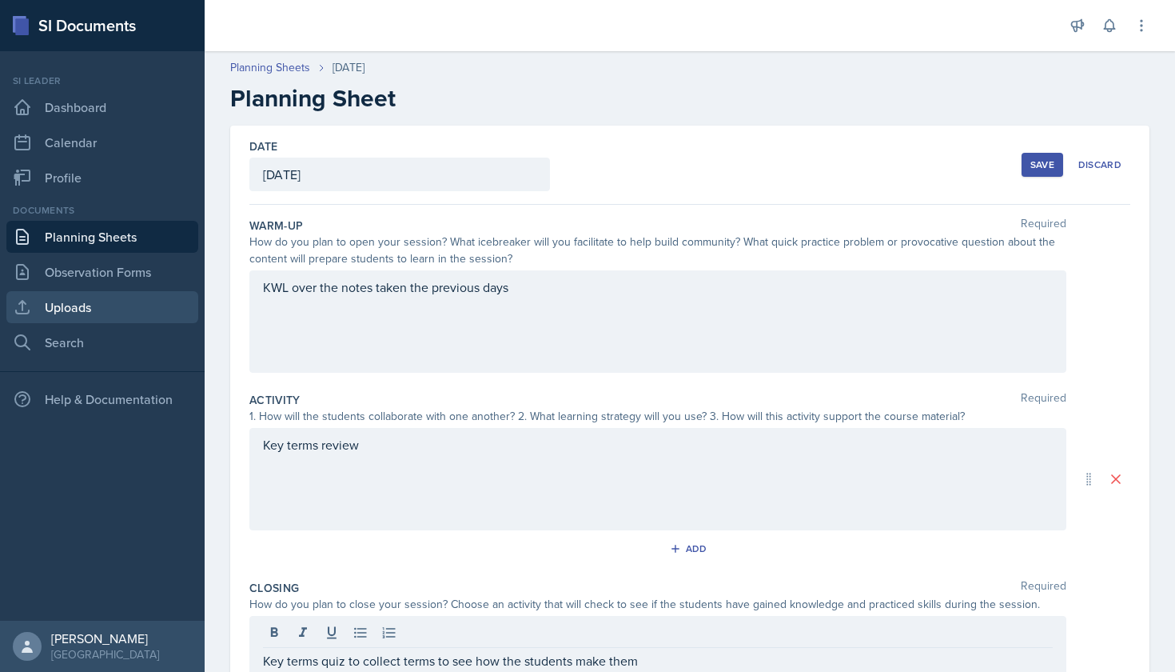
click at [143, 303] on link "Uploads" at bounding box center [102, 307] width 192 height 32
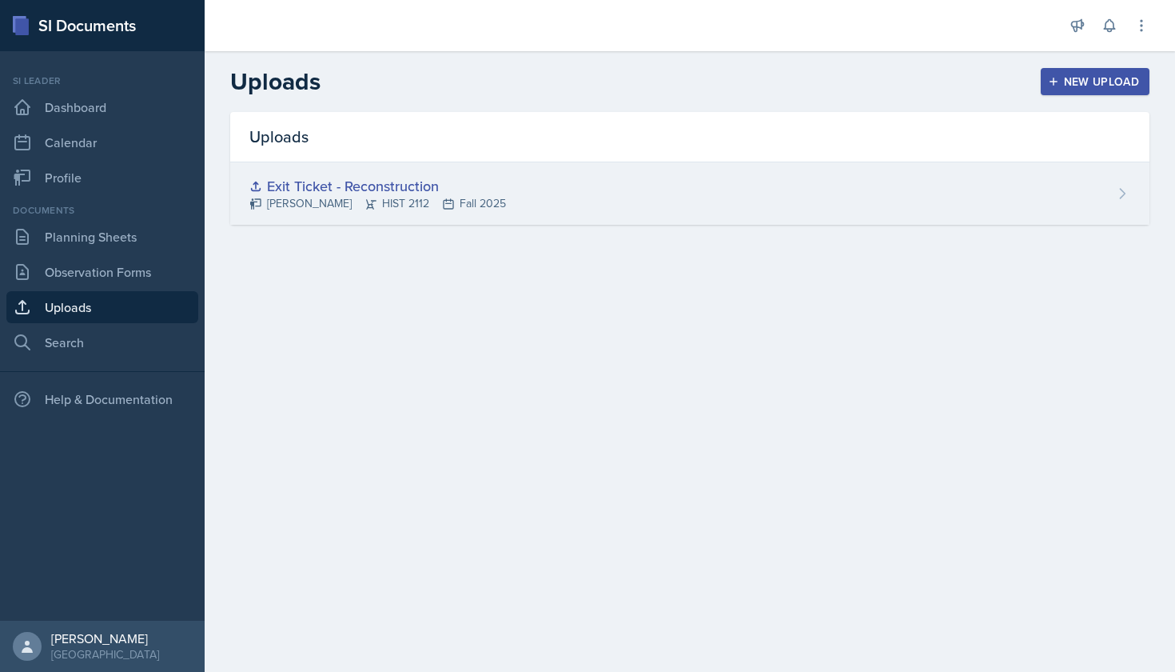
click at [318, 196] on div "[PERSON_NAME] HIST 2112 Fall 2025" at bounding box center [377, 203] width 257 height 17
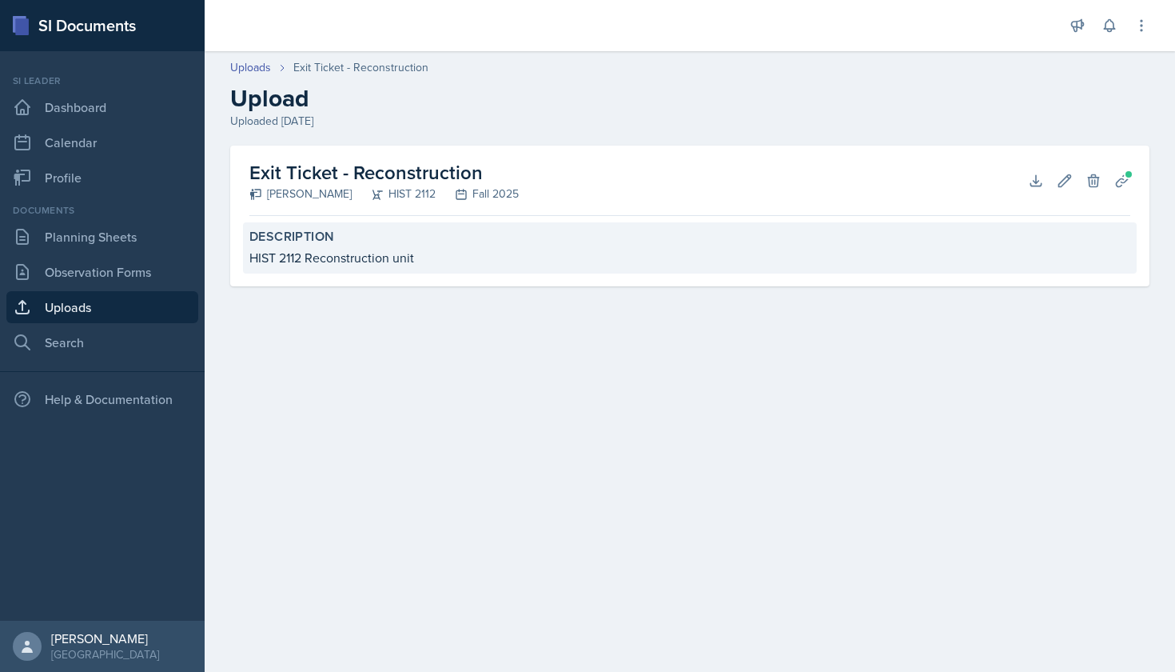
click at [319, 246] on div "Description HIST 2112 Reconstruction unit" at bounding box center [690, 247] width 894 height 51
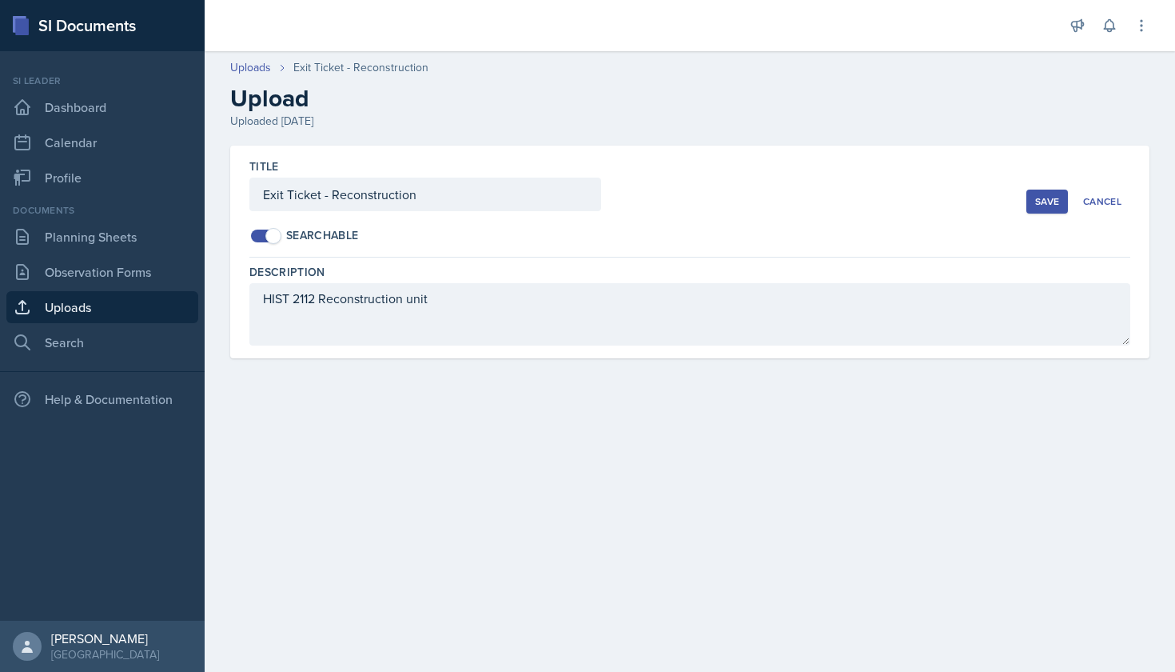
click at [1058, 195] on div "Save" at bounding box center [1047, 201] width 24 height 13
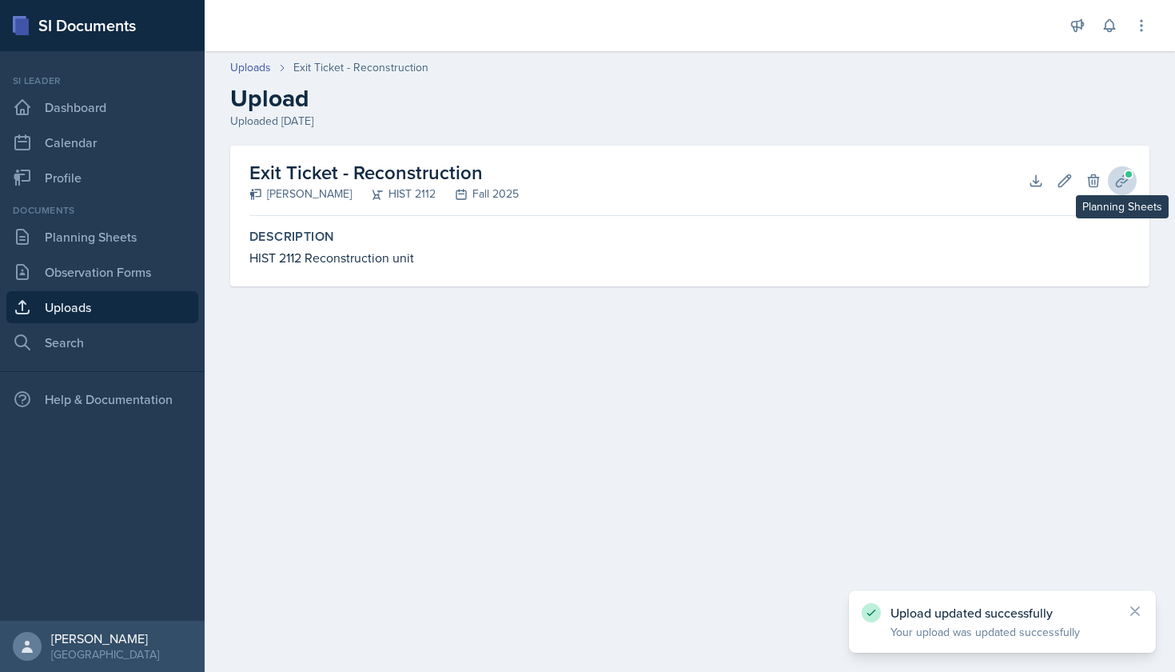
click at [1121, 179] on icon at bounding box center [1122, 180] width 12 height 12
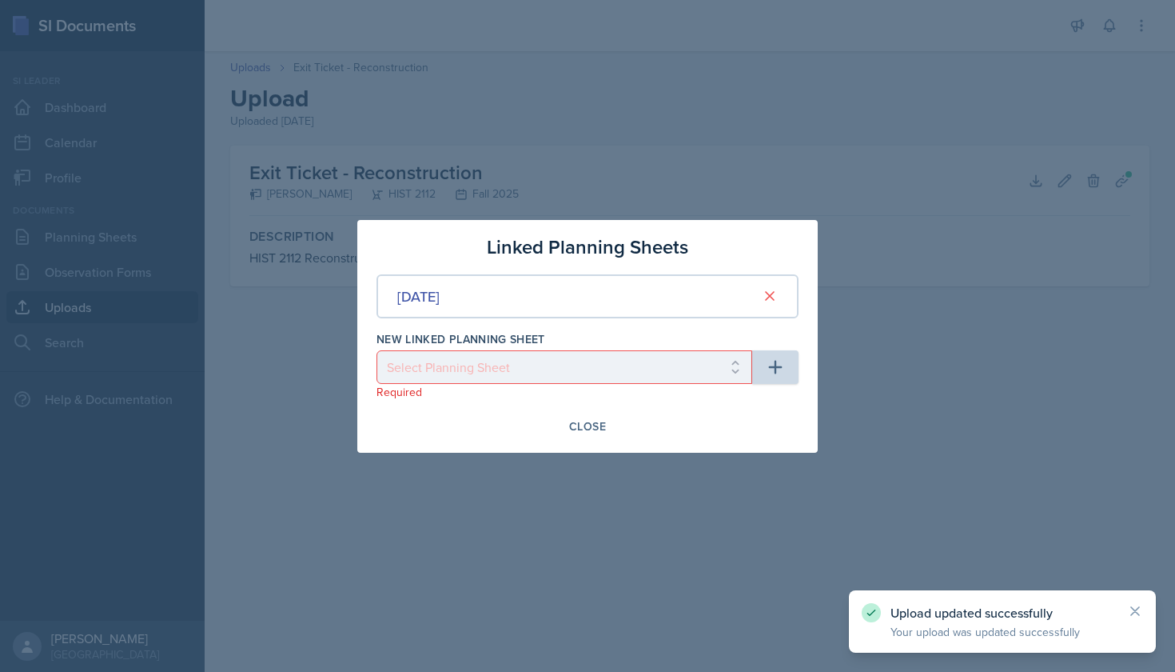
click at [857, 362] on div at bounding box center [587, 336] width 1175 height 672
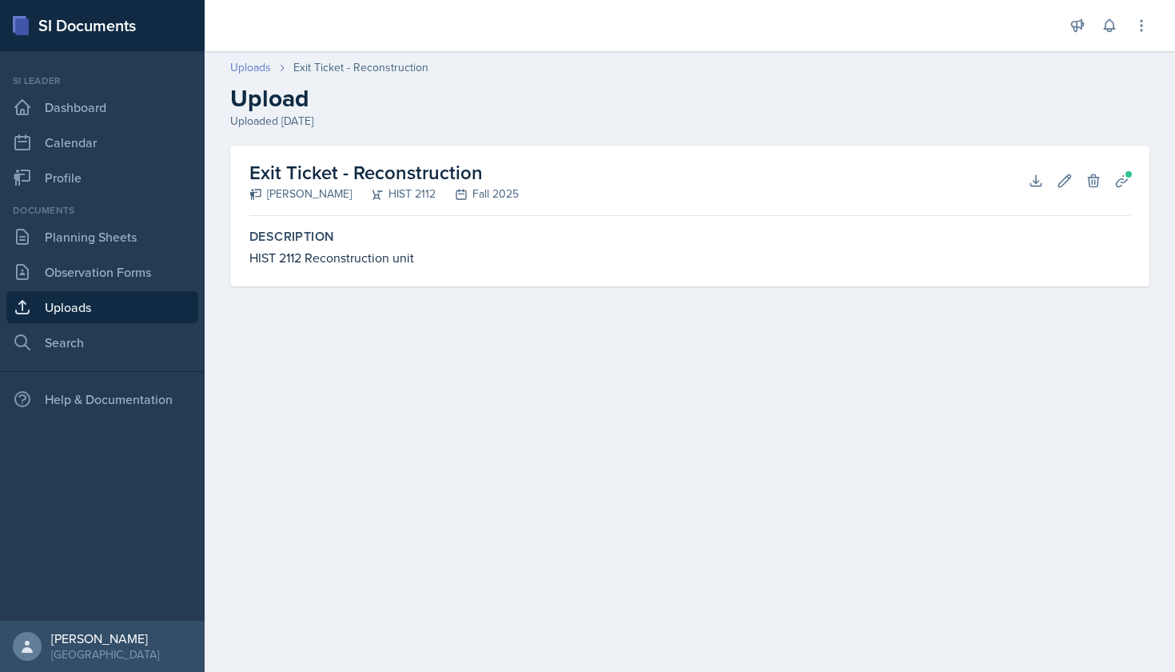
click at [257, 72] on link "Uploads" at bounding box center [250, 67] width 41 height 17
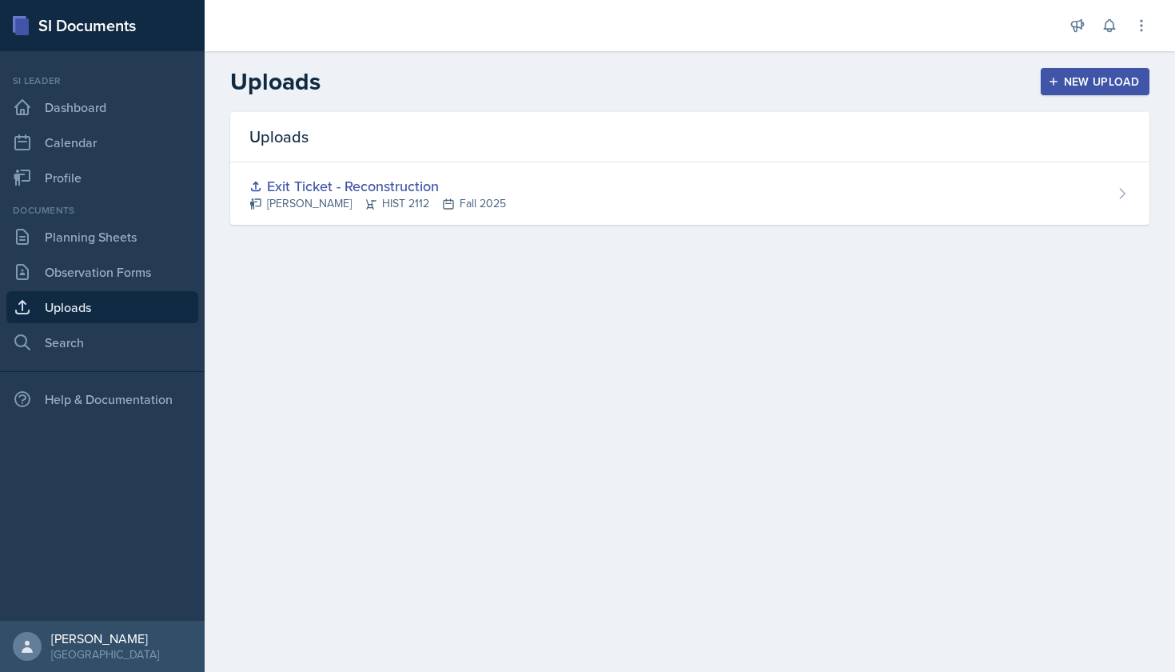
click at [1075, 64] on header "Uploads New Upload" at bounding box center [690, 81] width 971 height 61
click at [1072, 73] on button "New Upload" at bounding box center [1096, 81] width 110 height 27
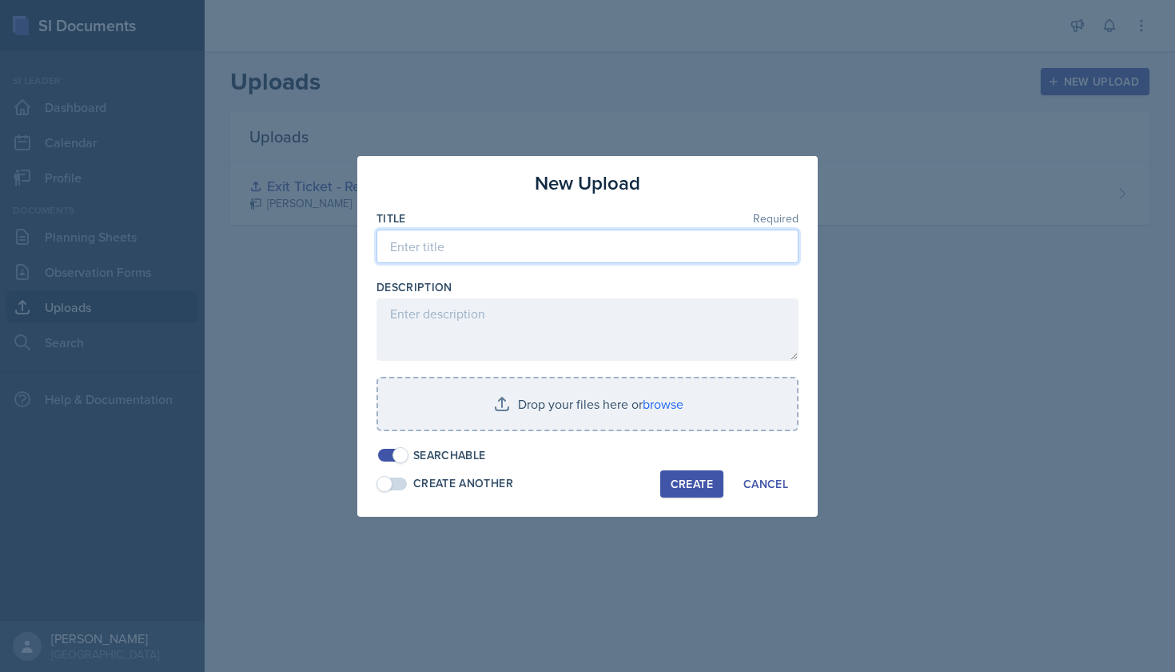
click at [592, 261] on input at bounding box center [588, 246] width 422 height 34
type input "Key Terms"
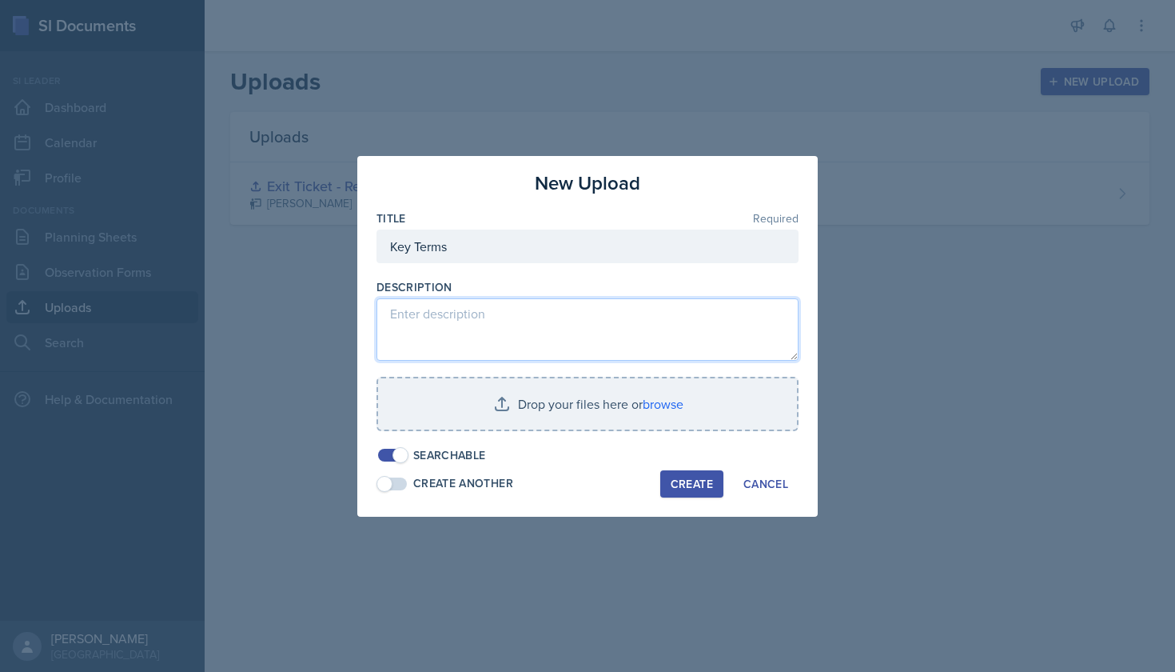
click at [516, 329] on textarea at bounding box center [588, 329] width 422 height 62
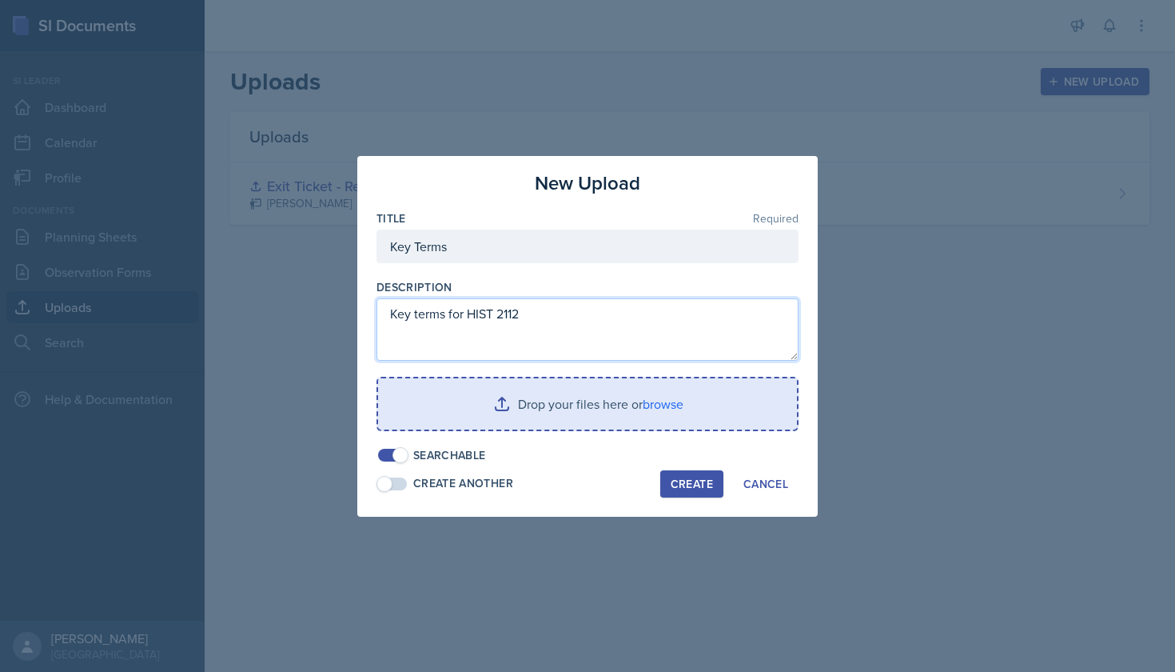
type textarea "Key terms for HIST 2112"
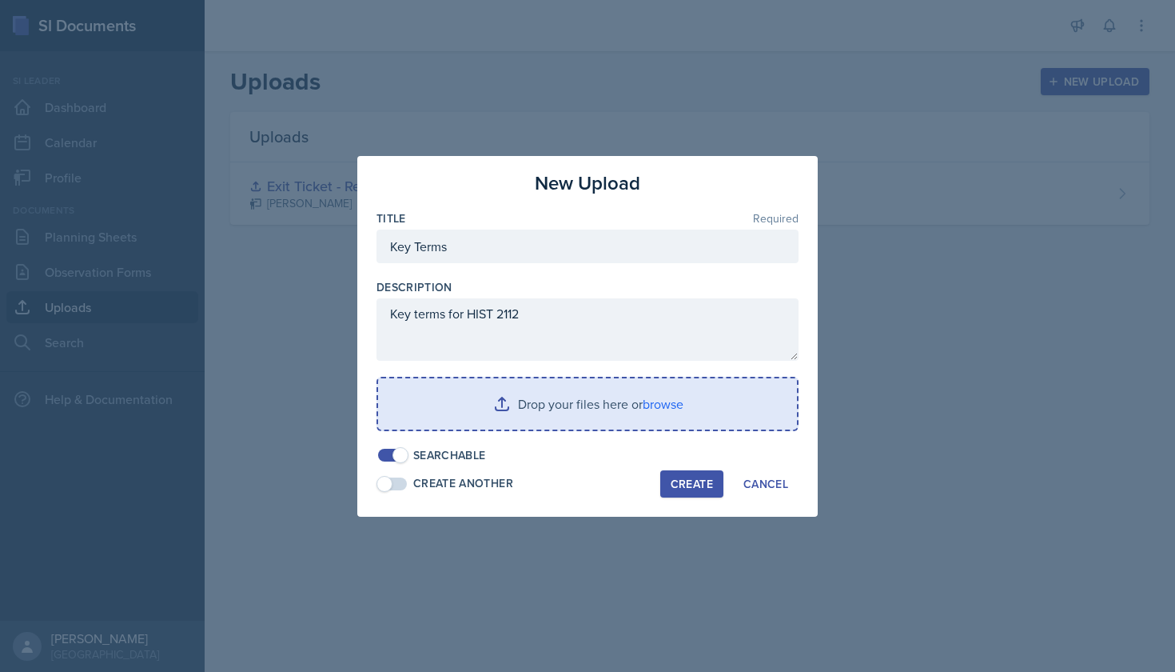
click at [640, 407] on input "file" at bounding box center [587, 403] width 419 height 51
click at [530, 388] on input "file" at bounding box center [587, 403] width 419 height 51
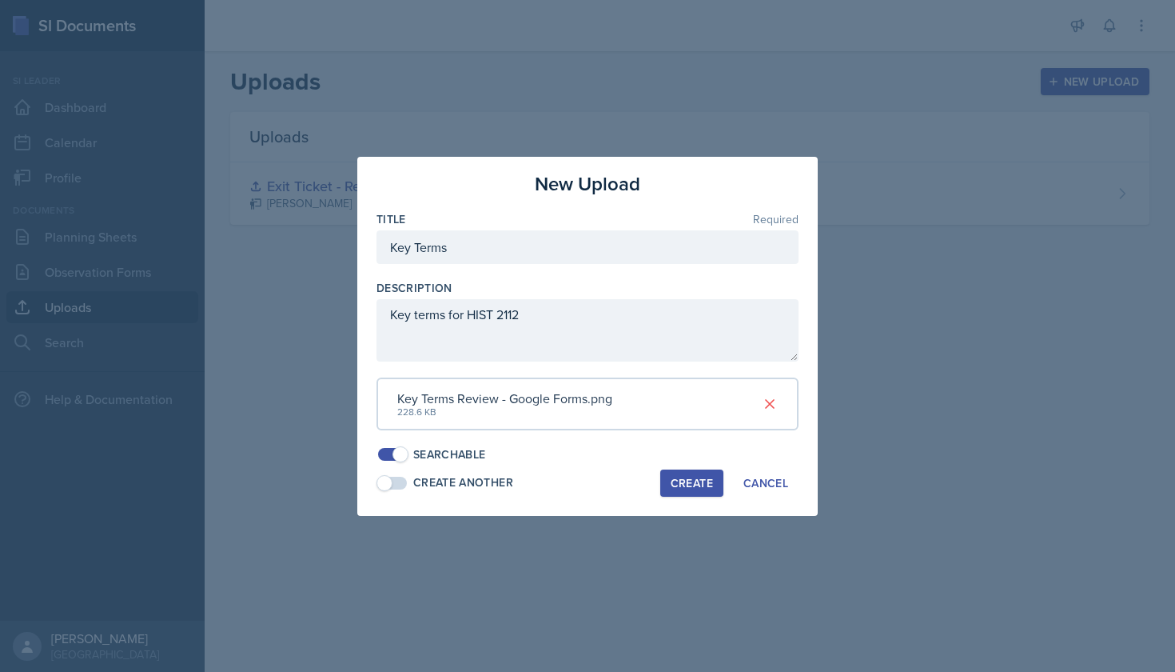
click at [704, 477] on div "Create" at bounding box center [692, 483] width 42 height 13
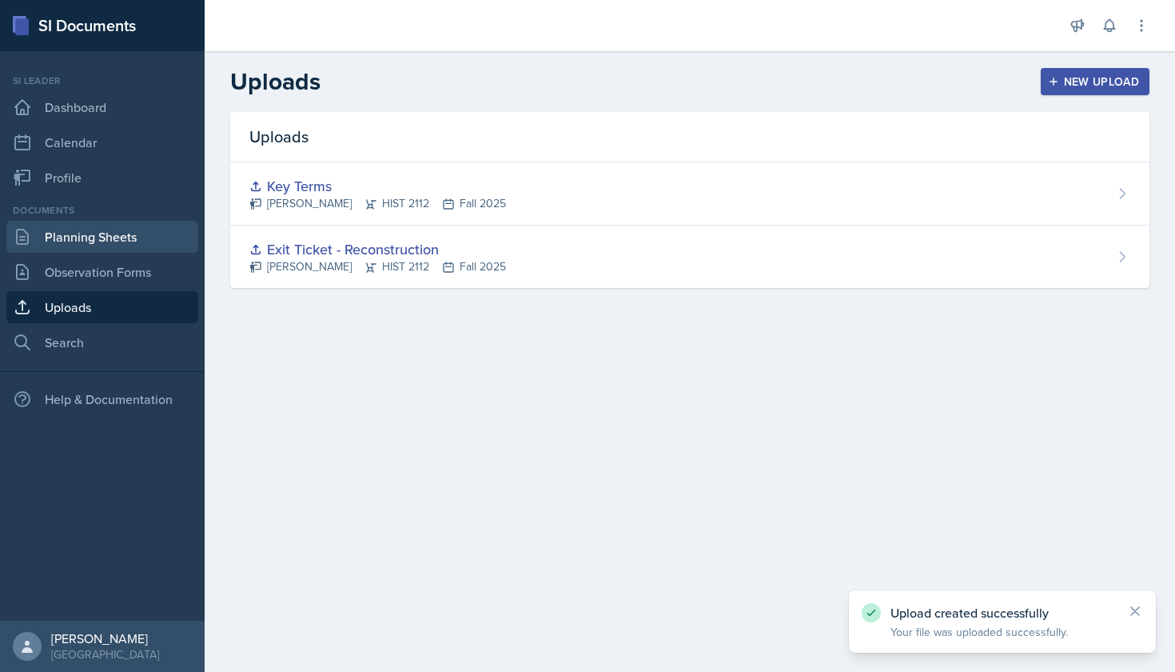
click at [123, 249] on link "Planning Sheets" at bounding box center [102, 237] width 192 height 32
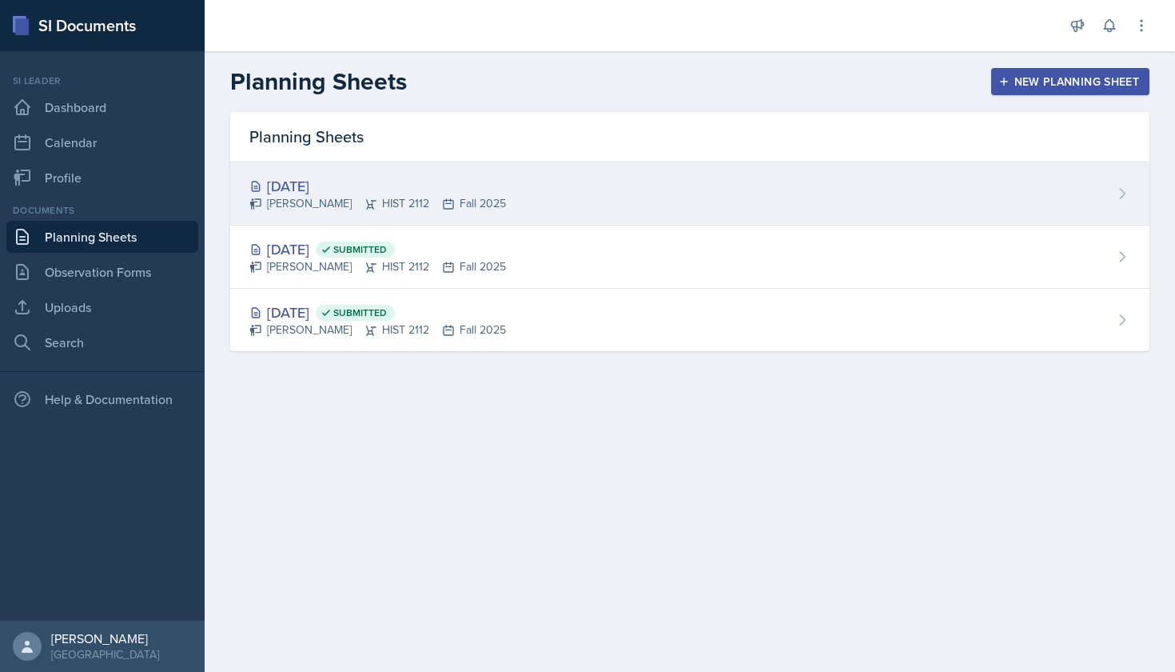
click at [289, 188] on div "[DATE]" at bounding box center [377, 186] width 257 height 22
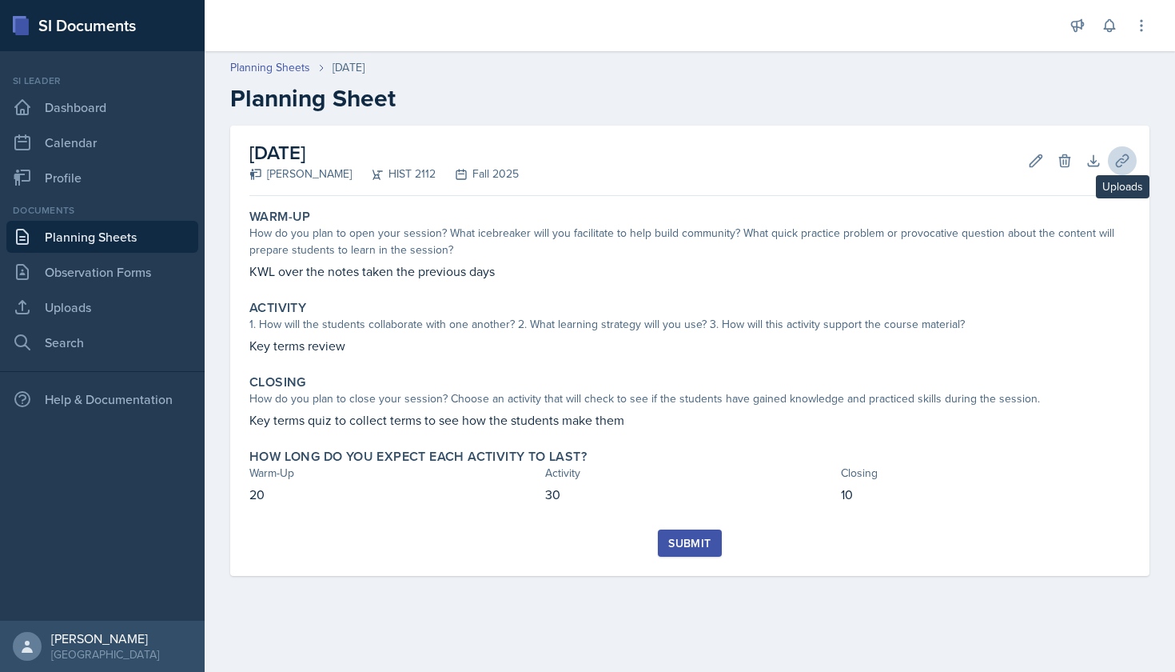
click at [1119, 159] on icon at bounding box center [1122, 160] width 12 height 12
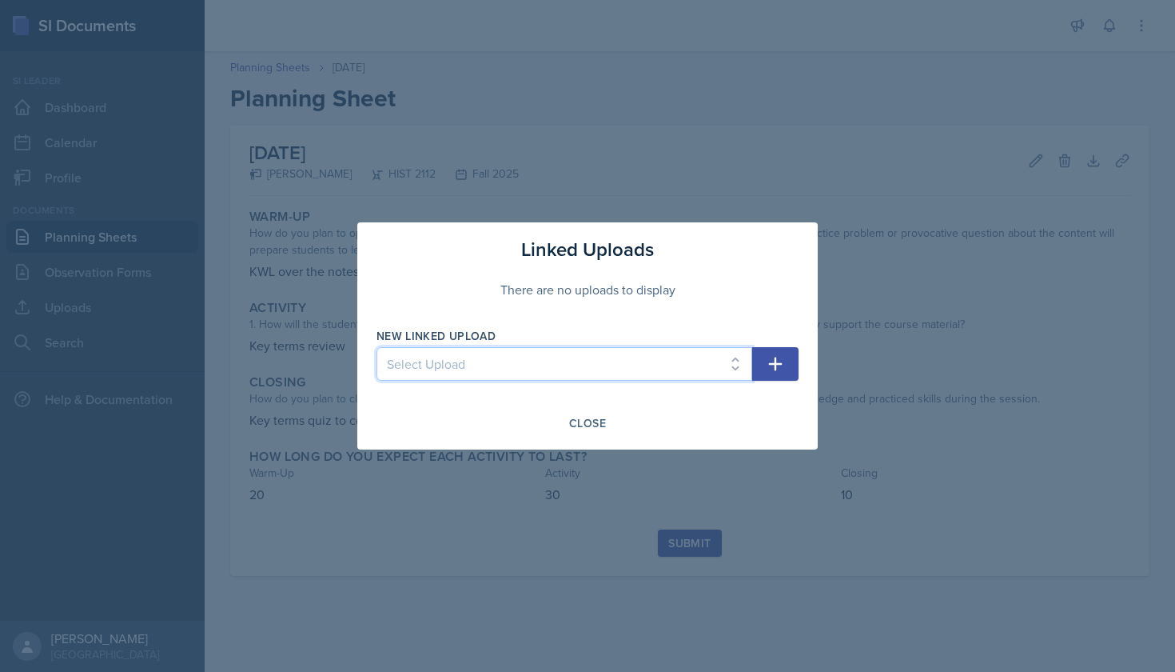
select select "e869e8ab-cad6-4500-a9eb-0f2b684c197e"
click at [765, 365] on button "button" at bounding box center [775, 364] width 46 height 34
select select
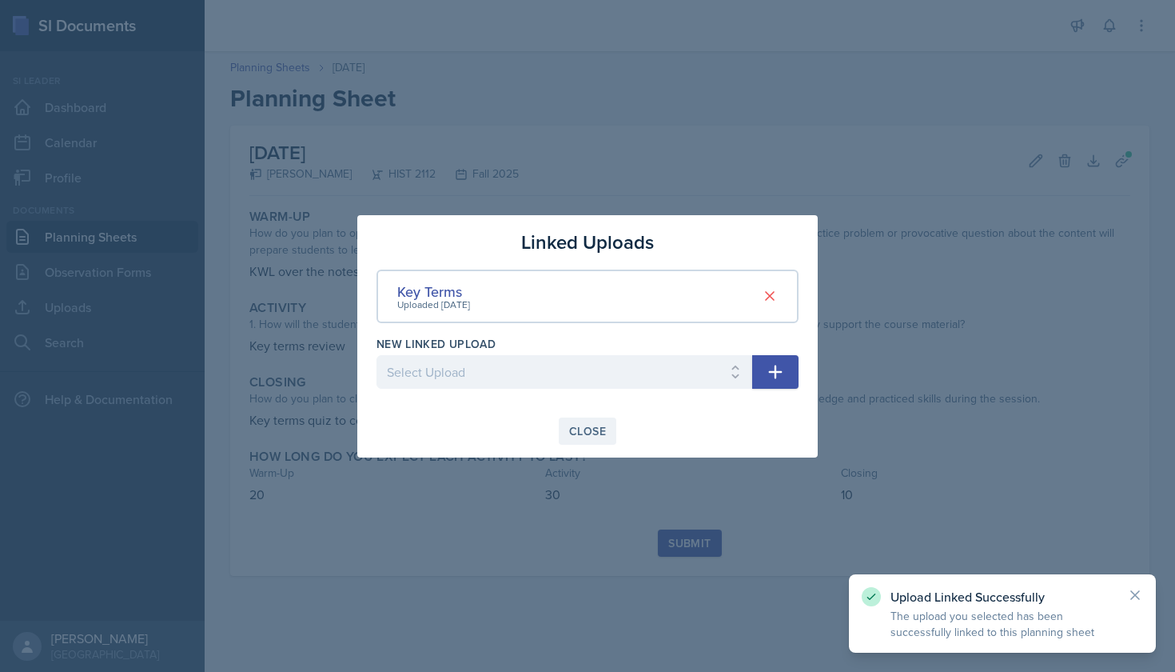
click at [593, 433] on div "Close" at bounding box center [587, 431] width 37 height 13
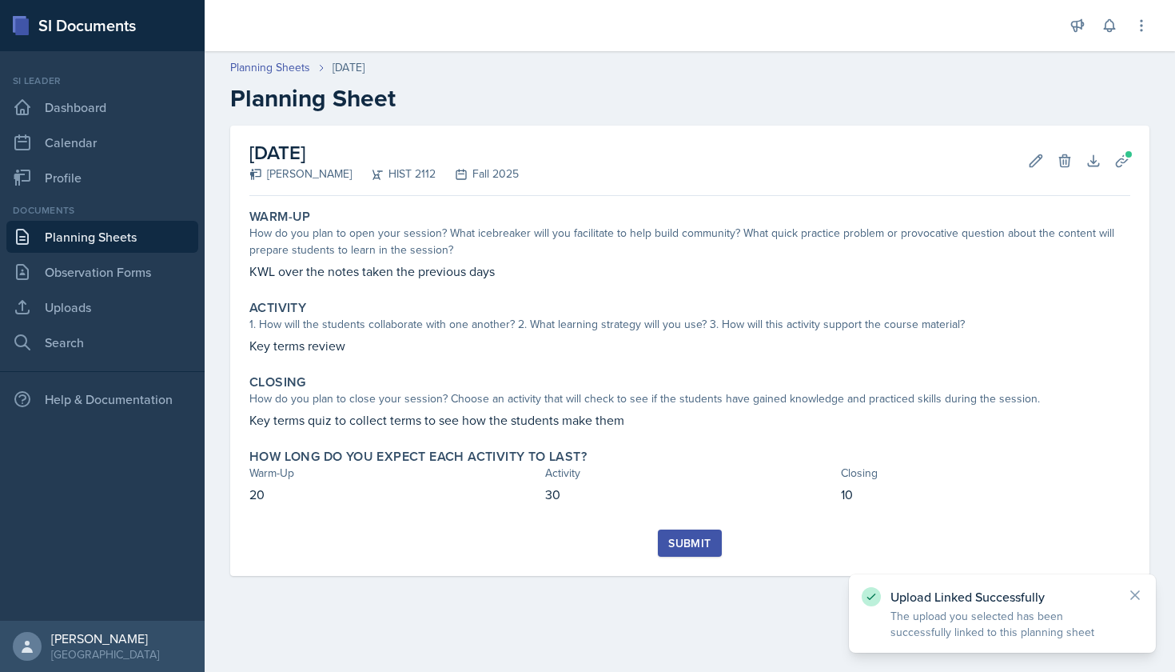
click at [676, 541] on div "Submit" at bounding box center [689, 543] width 42 height 13
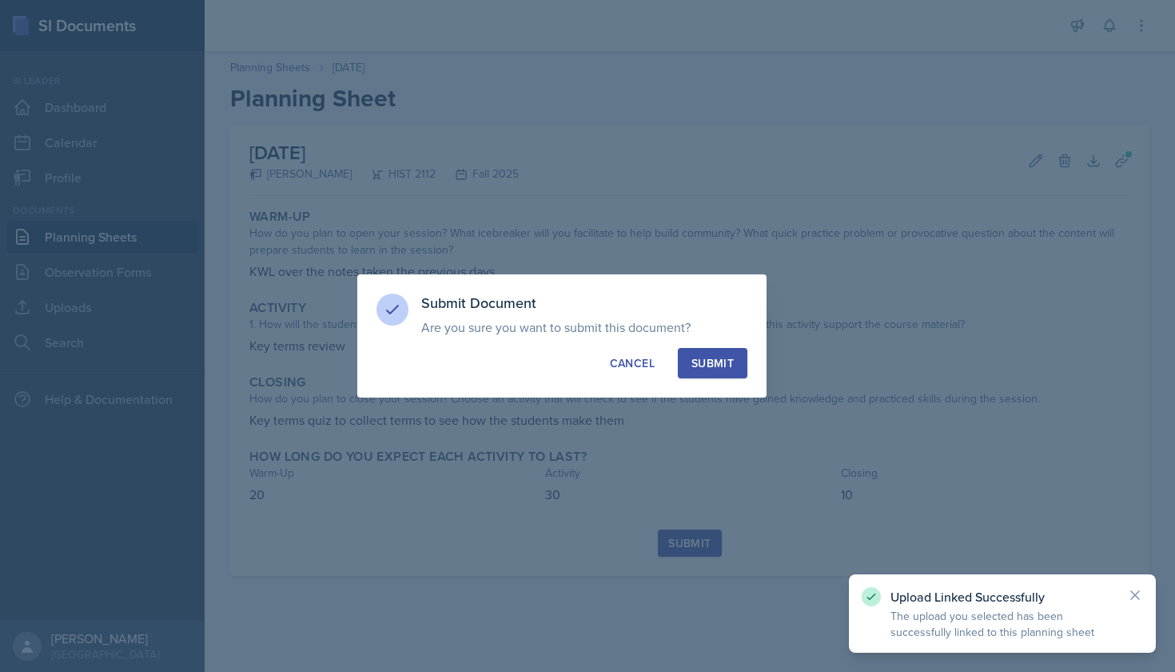
click at [711, 368] on div "Submit" at bounding box center [713, 363] width 42 height 16
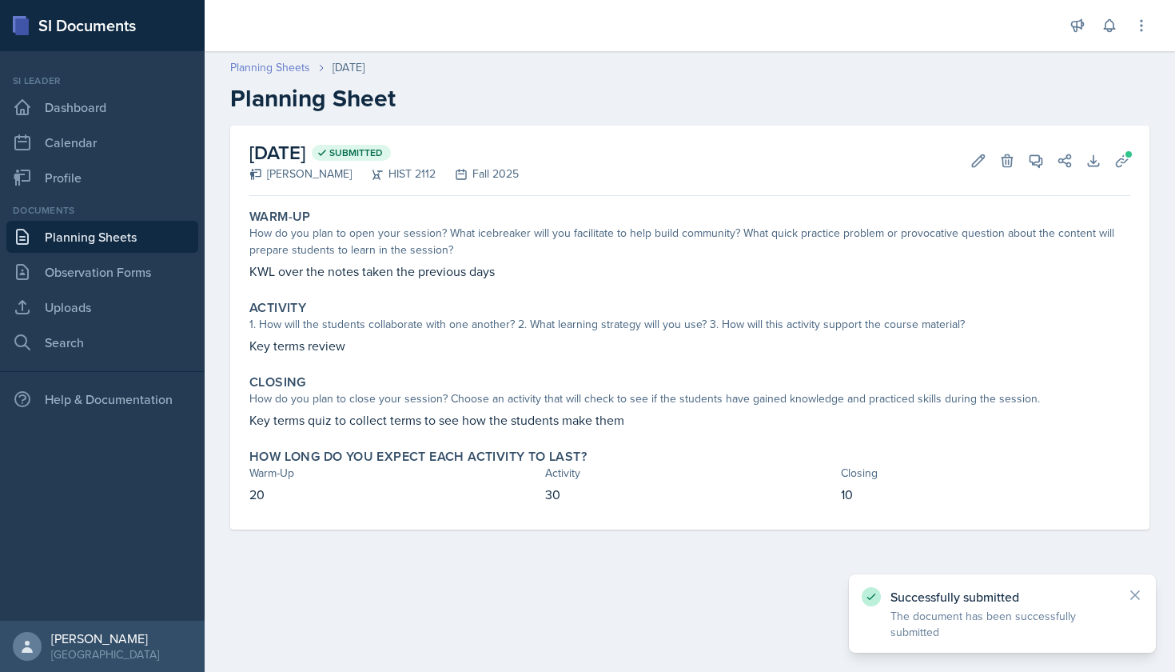
click at [297, 66] on link "Planning Sheets" at bounding box center [270, 67] width 80 height 17
